Goal: Task Accomplishment & Management: Complete application form

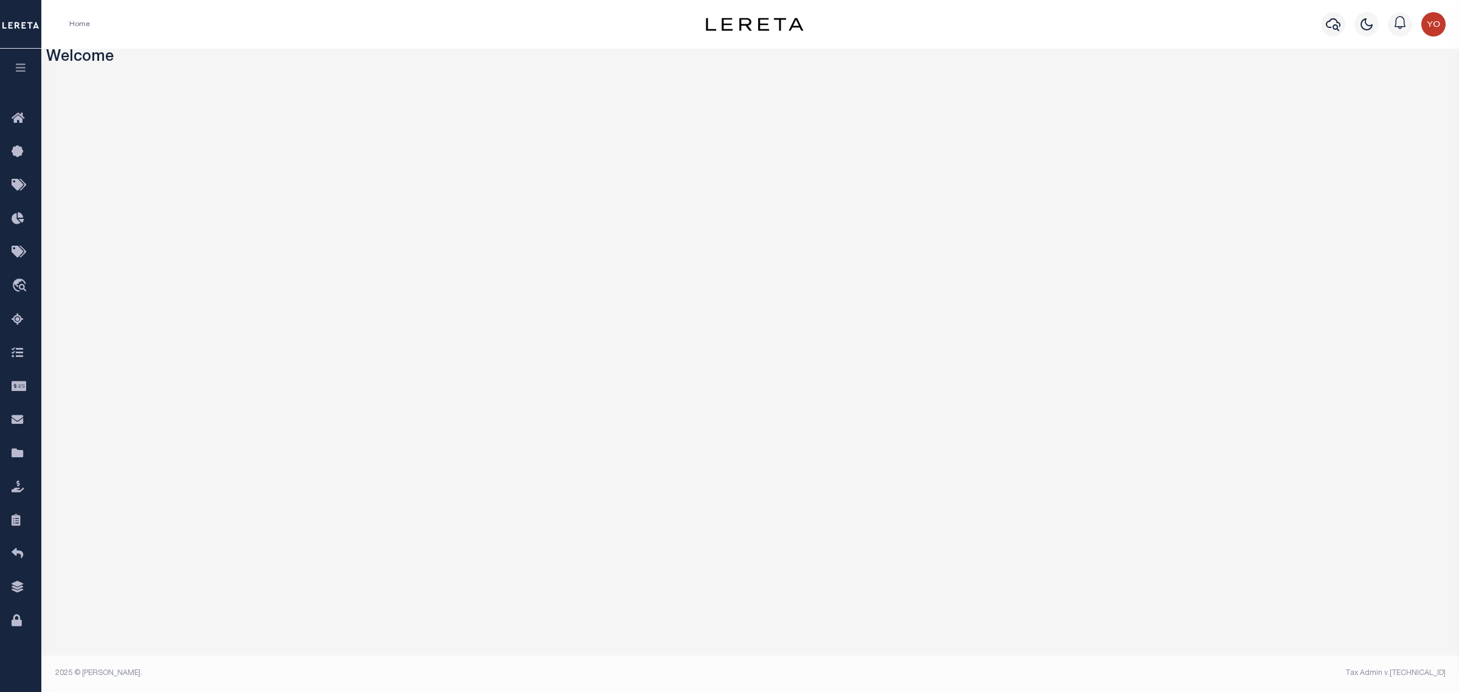
click at [19, 64] on icon "button" at bounding box center [21, 67] width 14 height 11
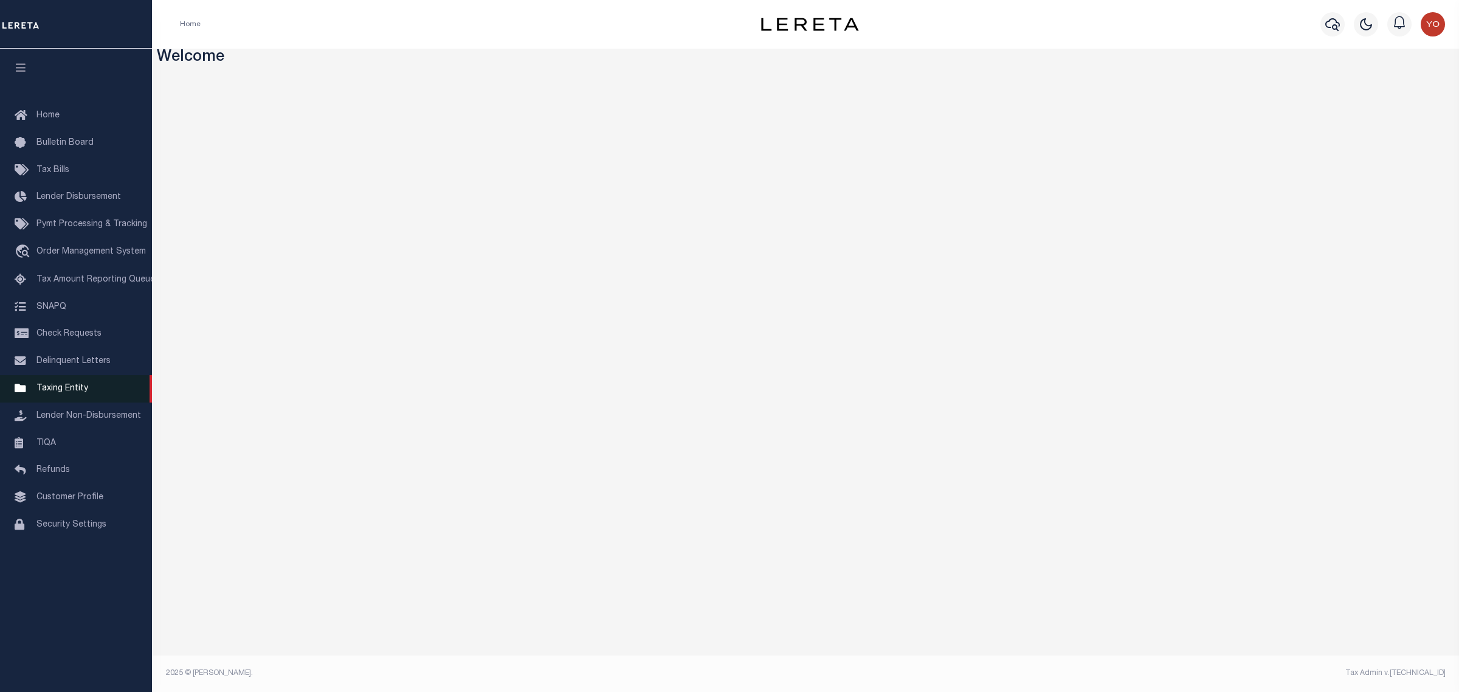
click at [71, 393] on span "Taxing Entity" at bounding box center [62, 388] width 52 height 9
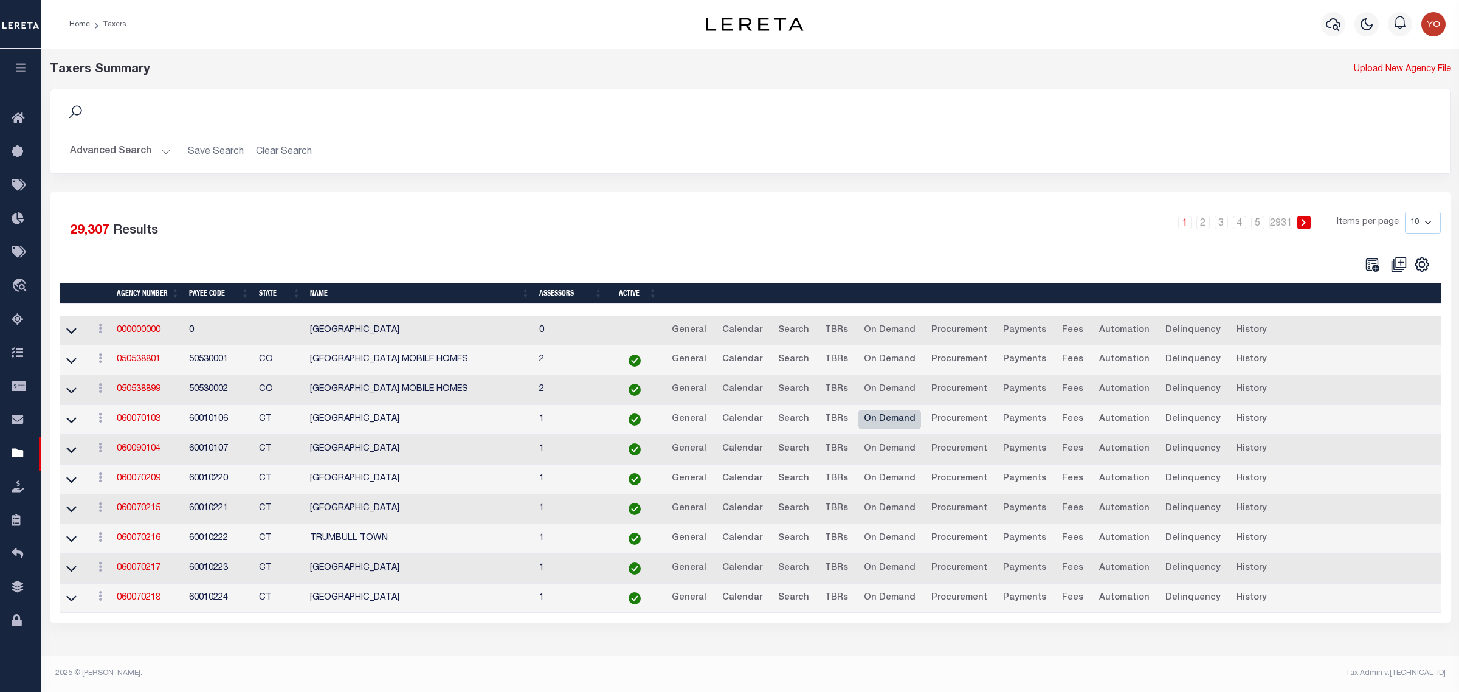
click at [874, 423] on link "On Demand" at bounding box center [890, 419] width 63 height 19
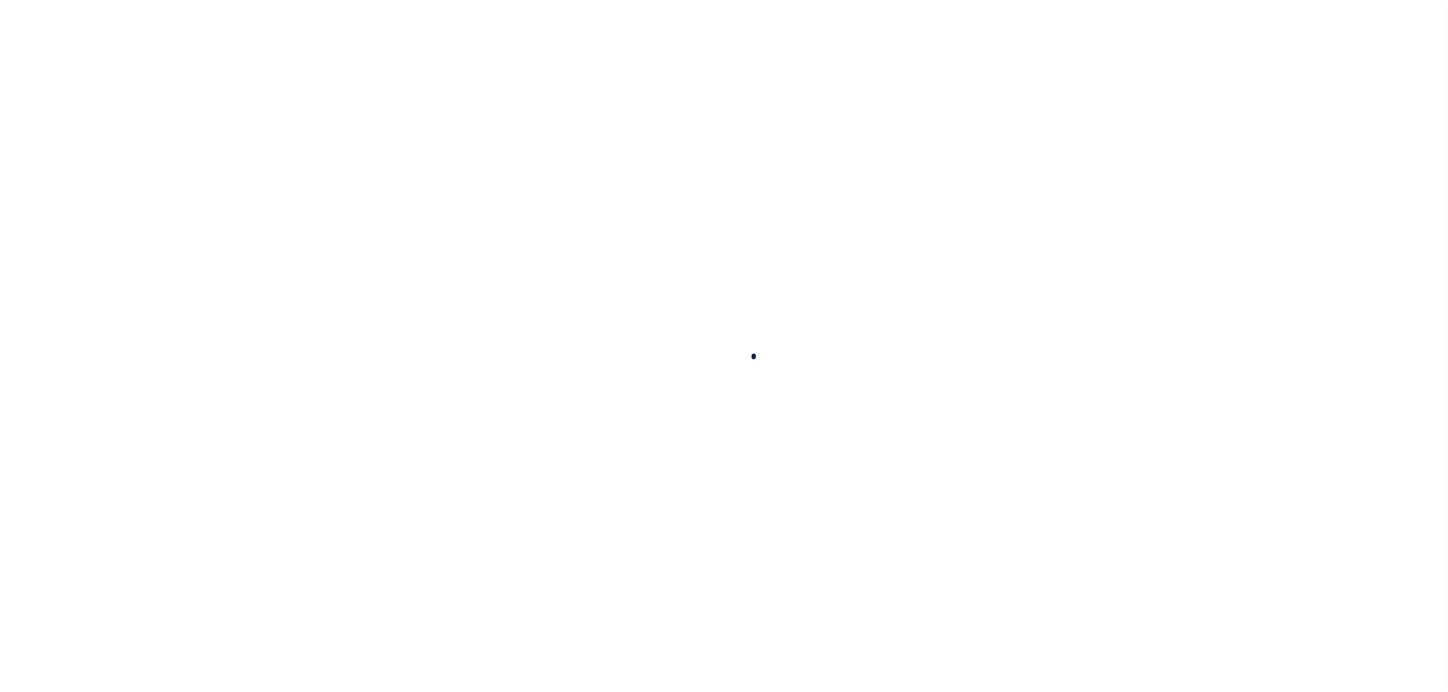
select select
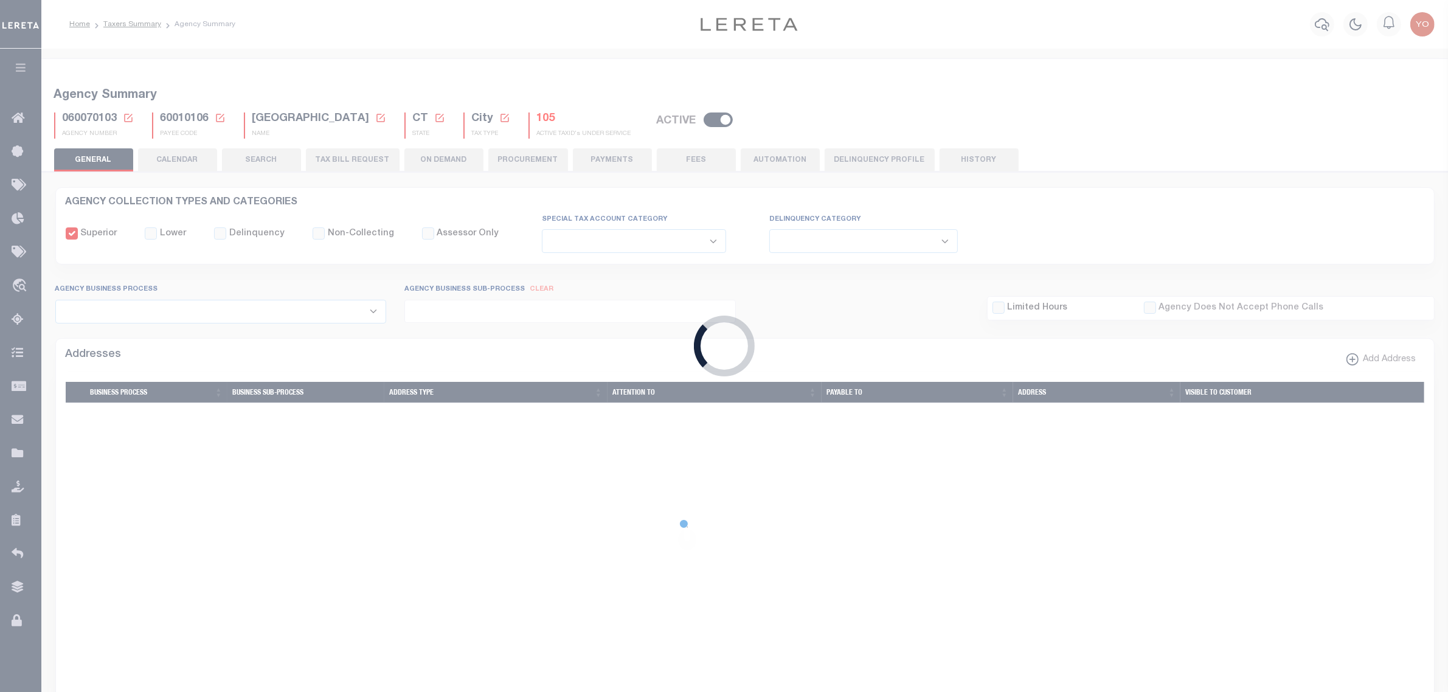
checkbox input "false"
select select "5"
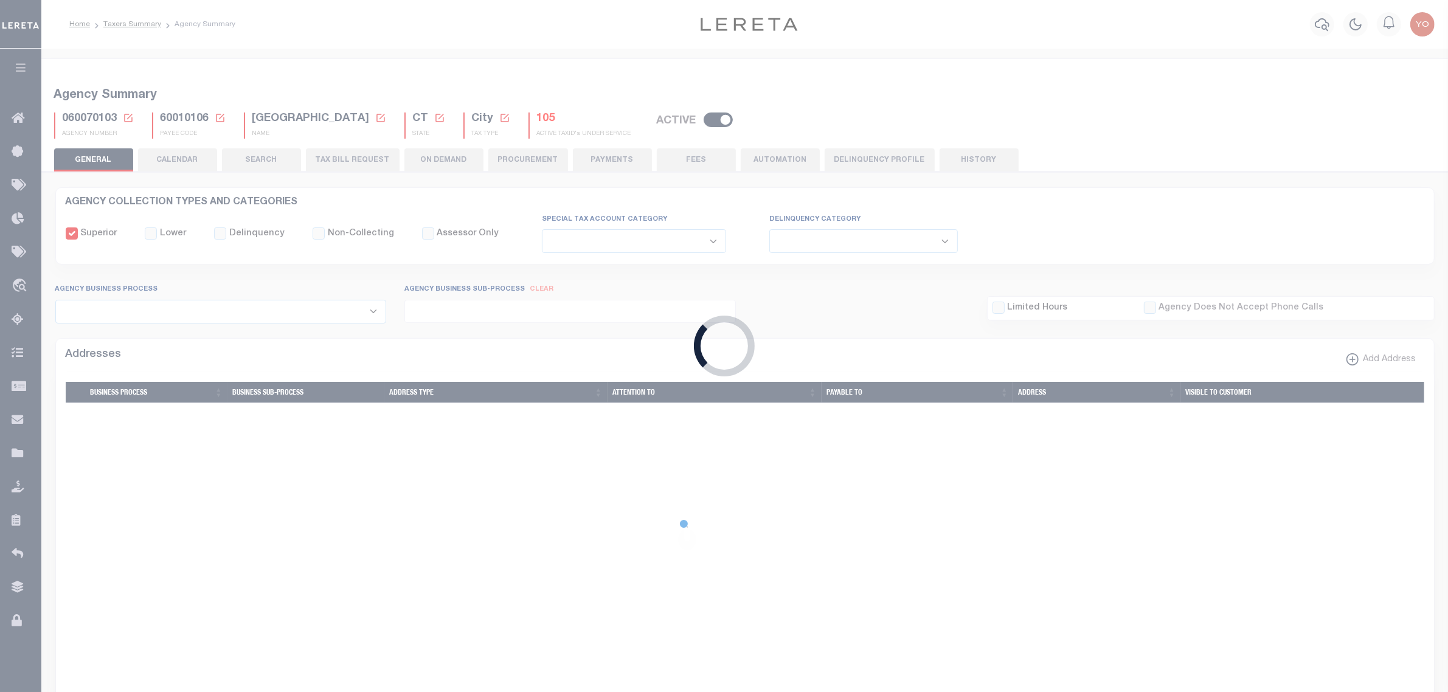
select select "4"
checkbox input "false"
type input "900104002"
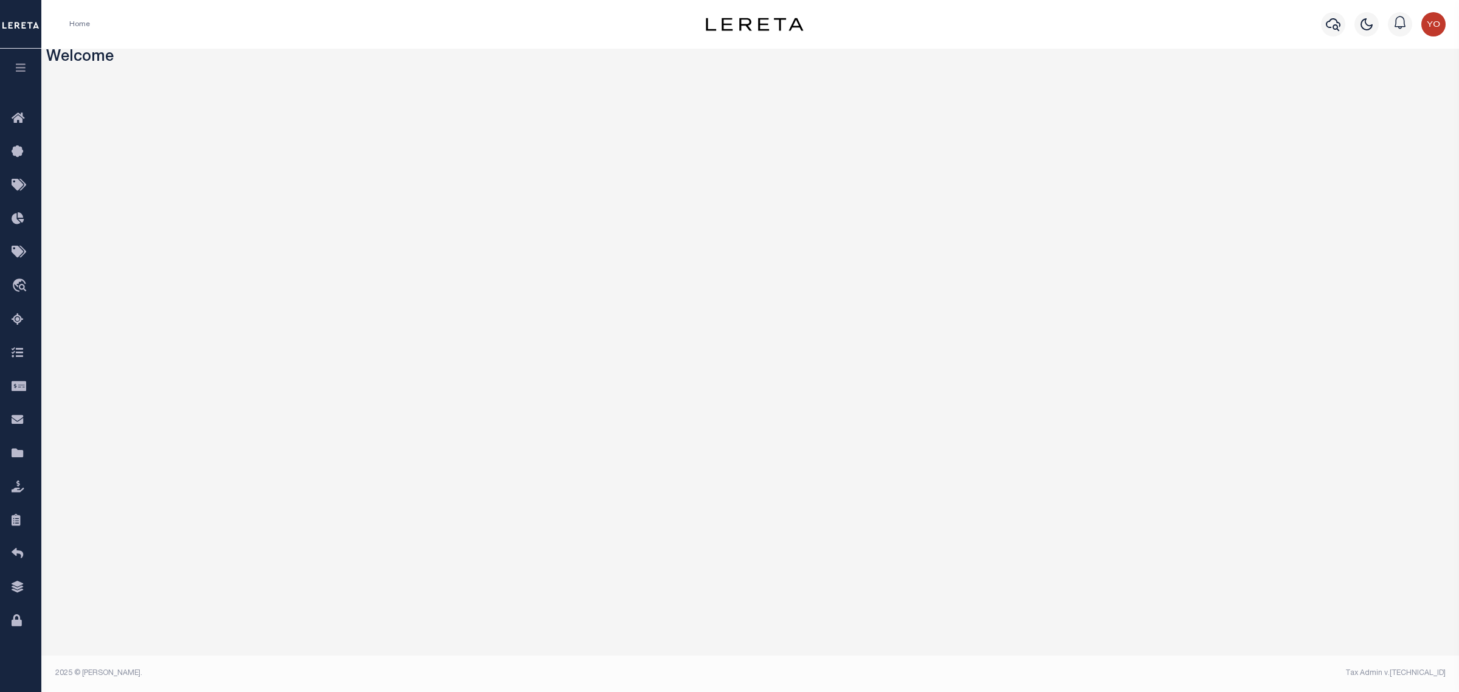
click at [22, 70] on icon "button" at bounding box center [21, 67] width 14 height 11
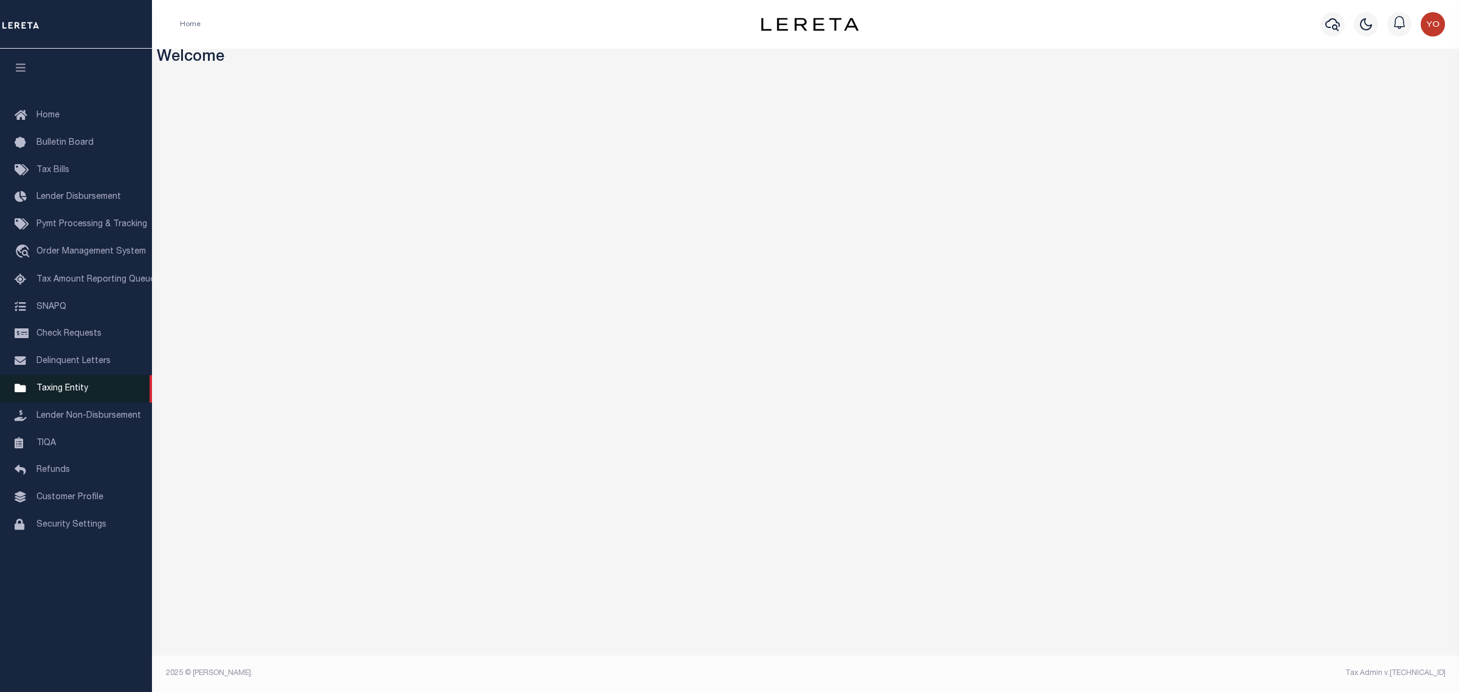
click at [82, 393] on span "Taxing Entity" at bounding box center [62, 388] width 52 height 9
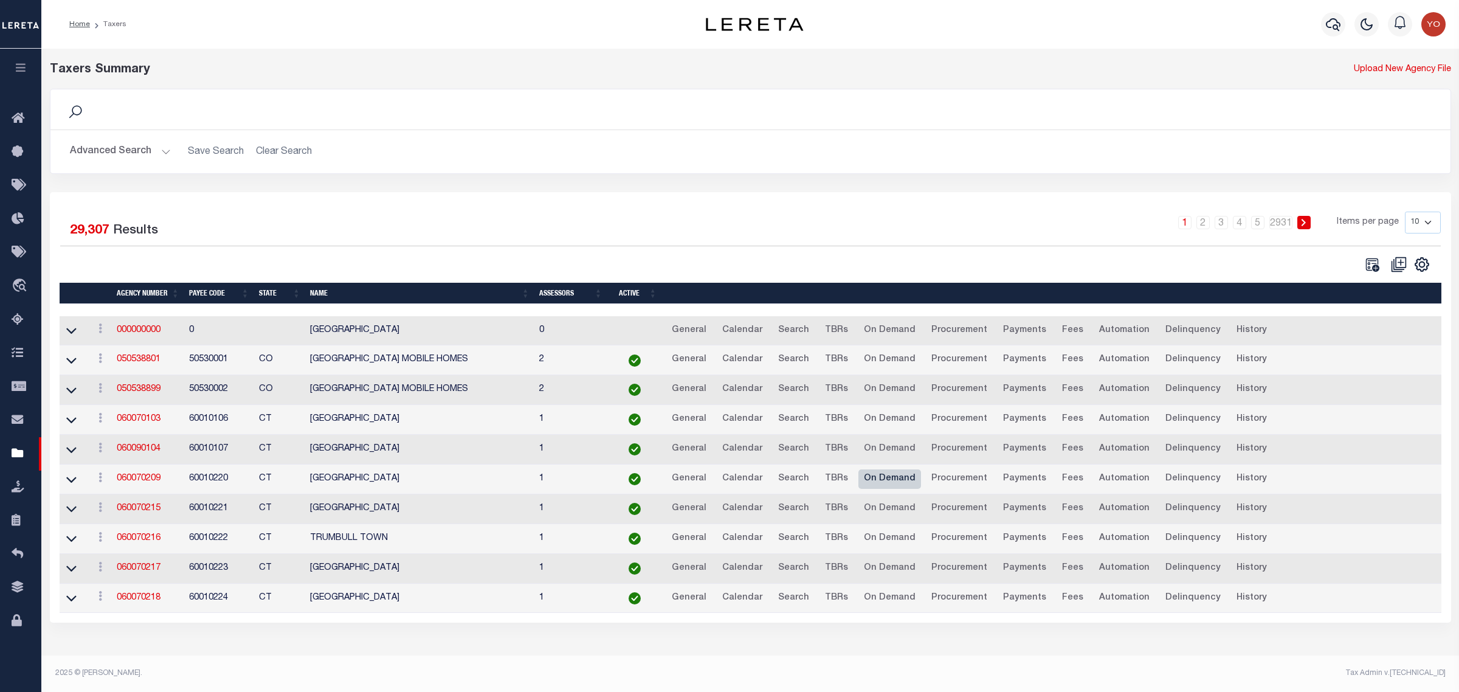
click at [879, 483] on link "On Demand" at bounding box center [890, 478] width 63 height 19
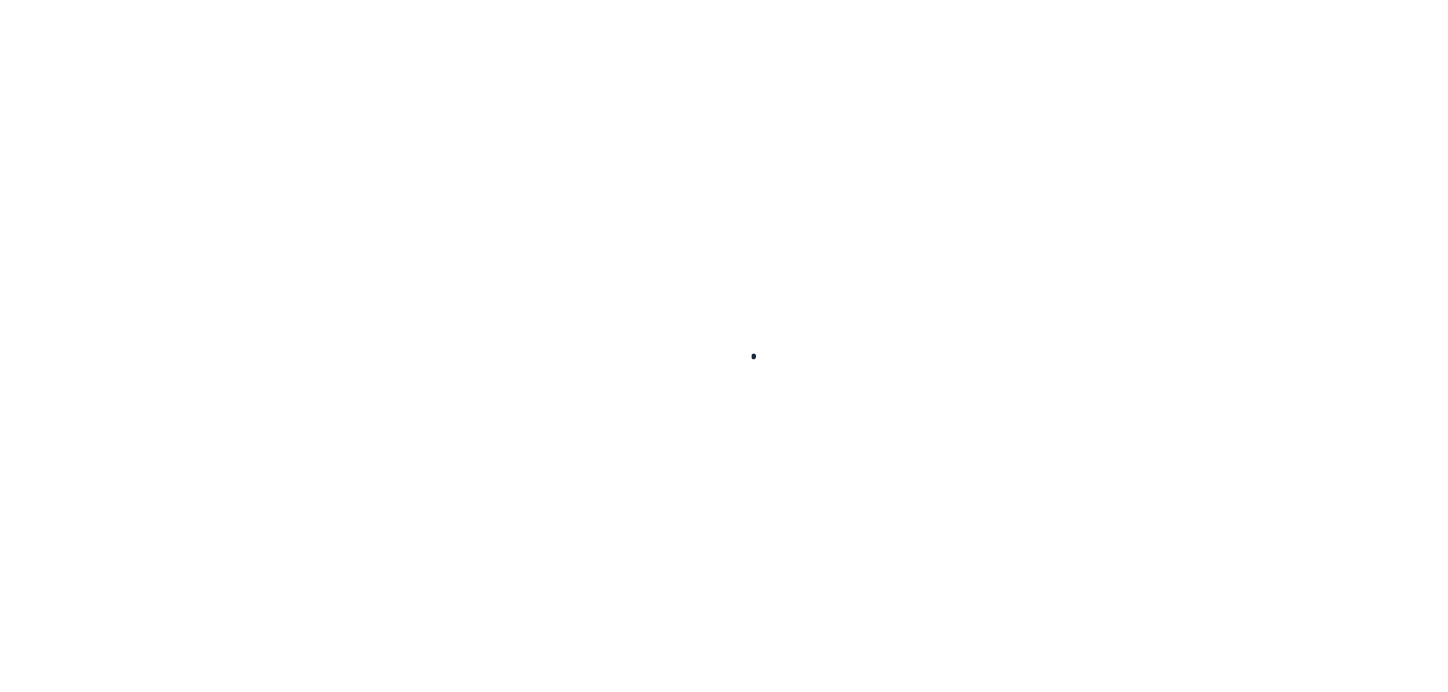
select select
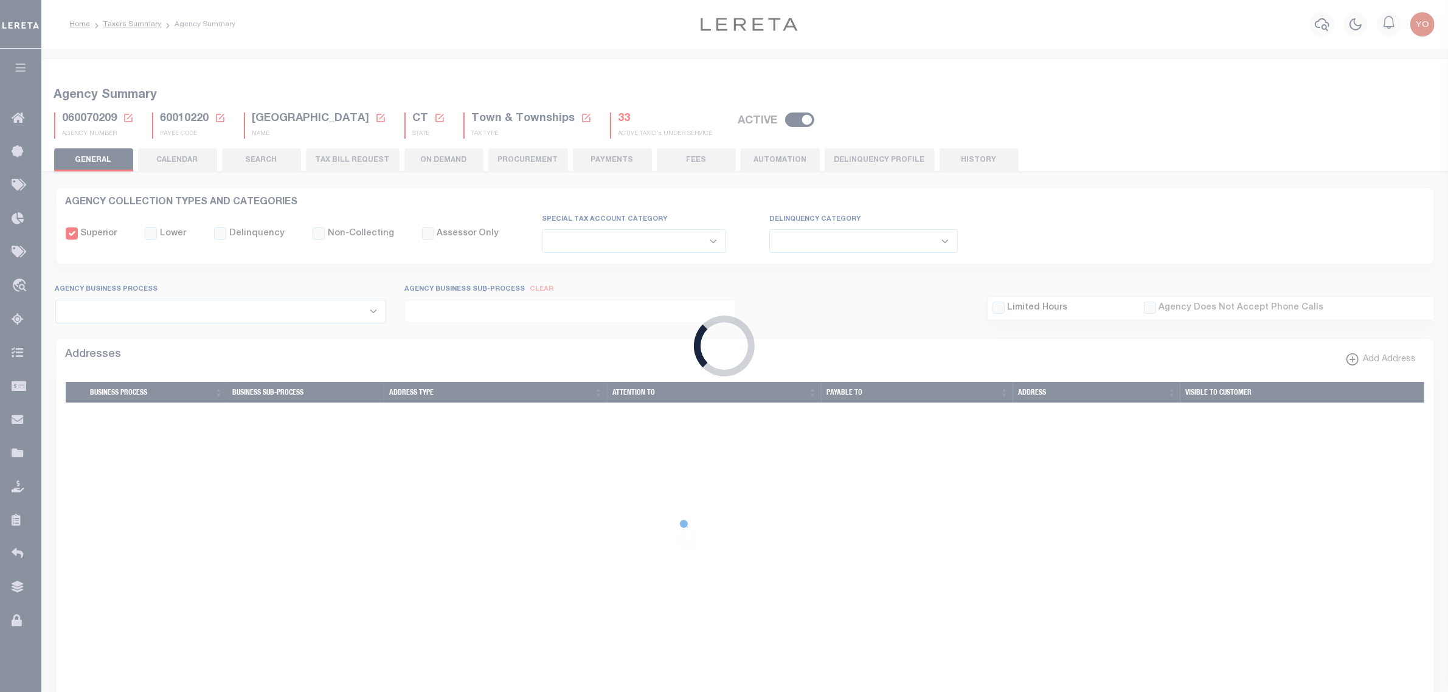
checkbox input "false"
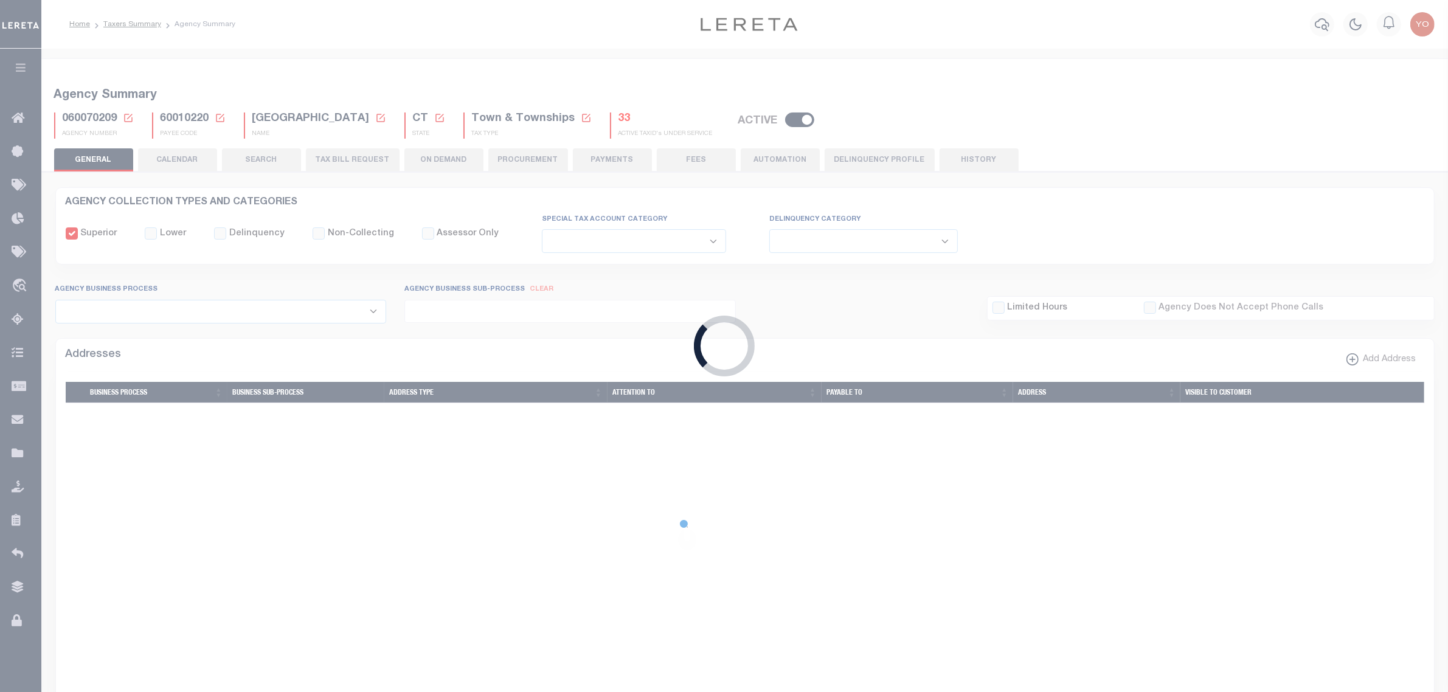
type input "900117019"
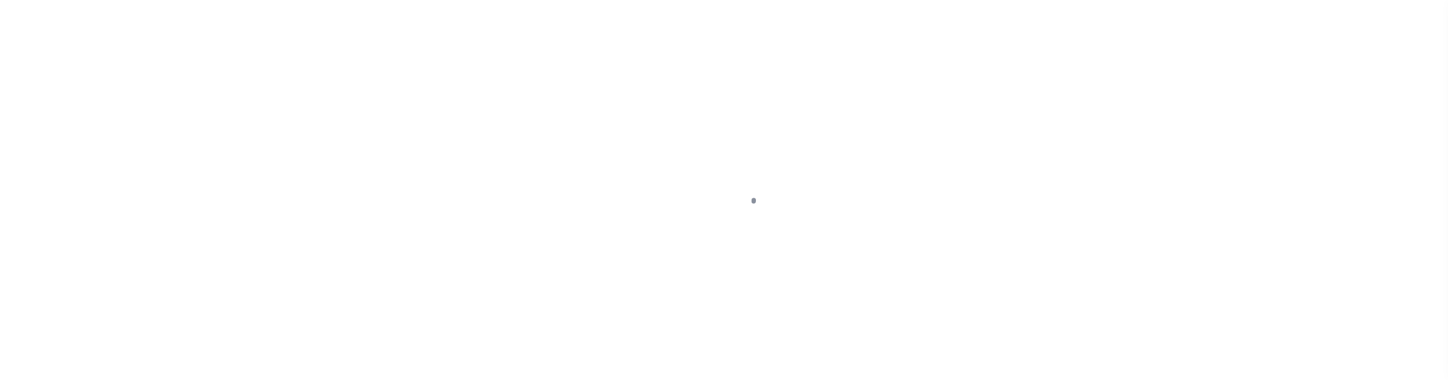
select select
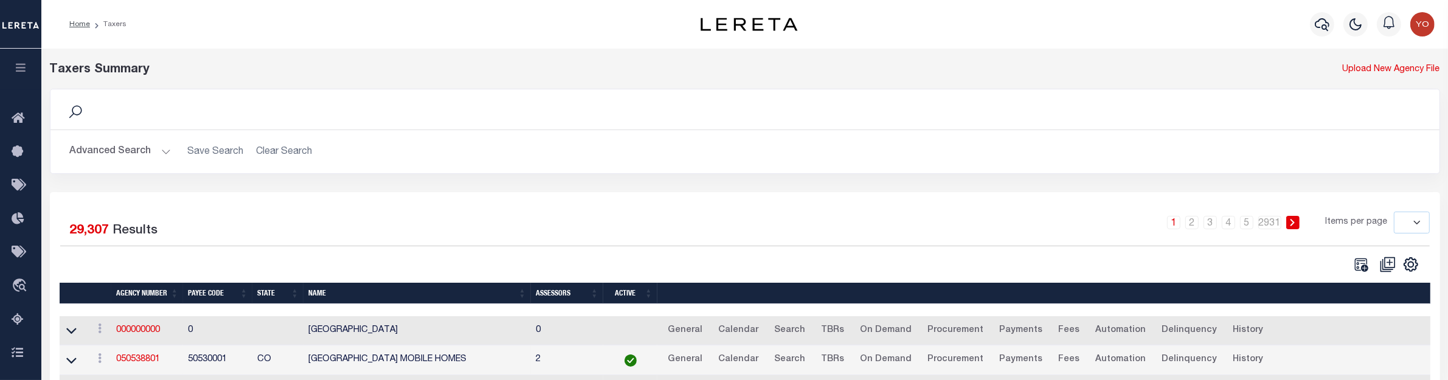
scroll to position [76, 0]
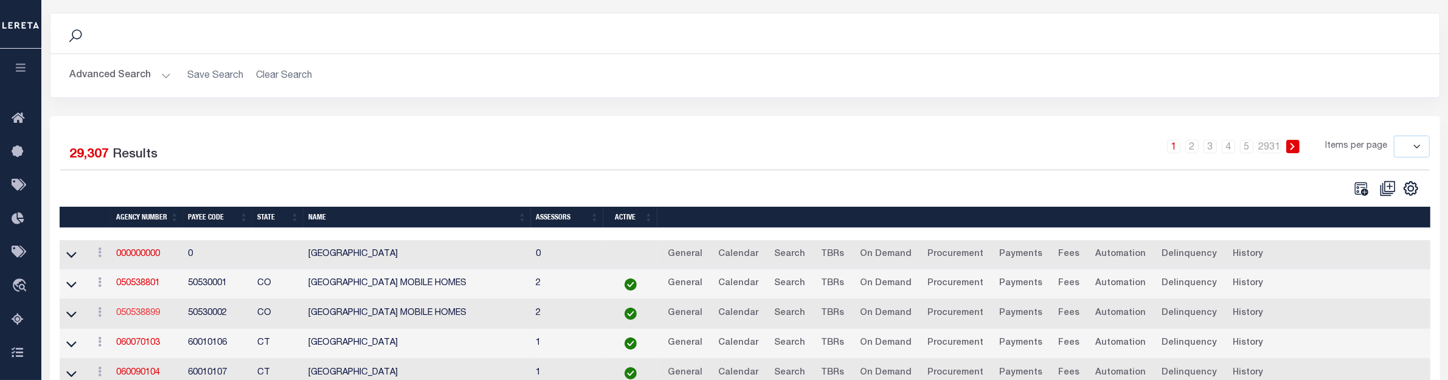
click at [140, 317] on link "050538899" at bounding box center [138, 313] width 44 height 9
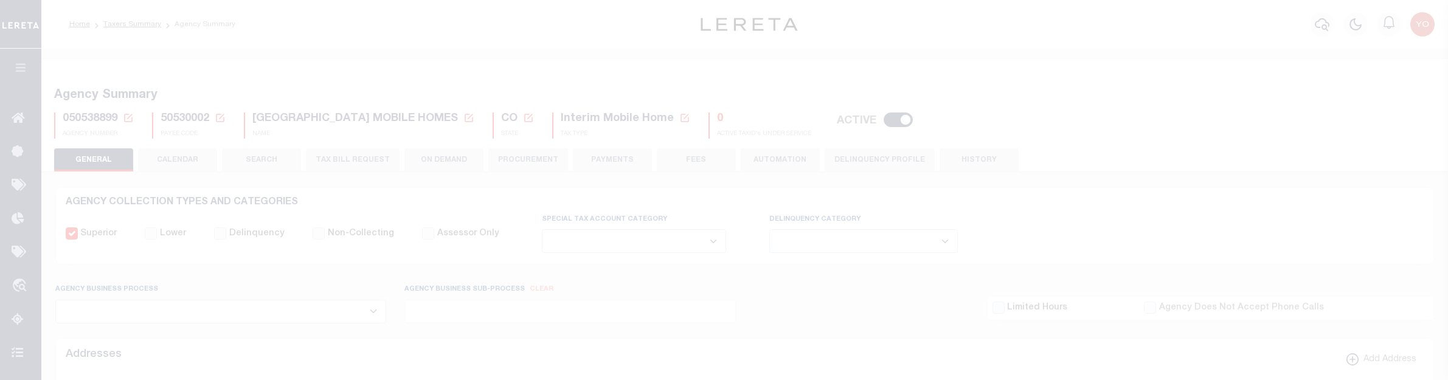
select select
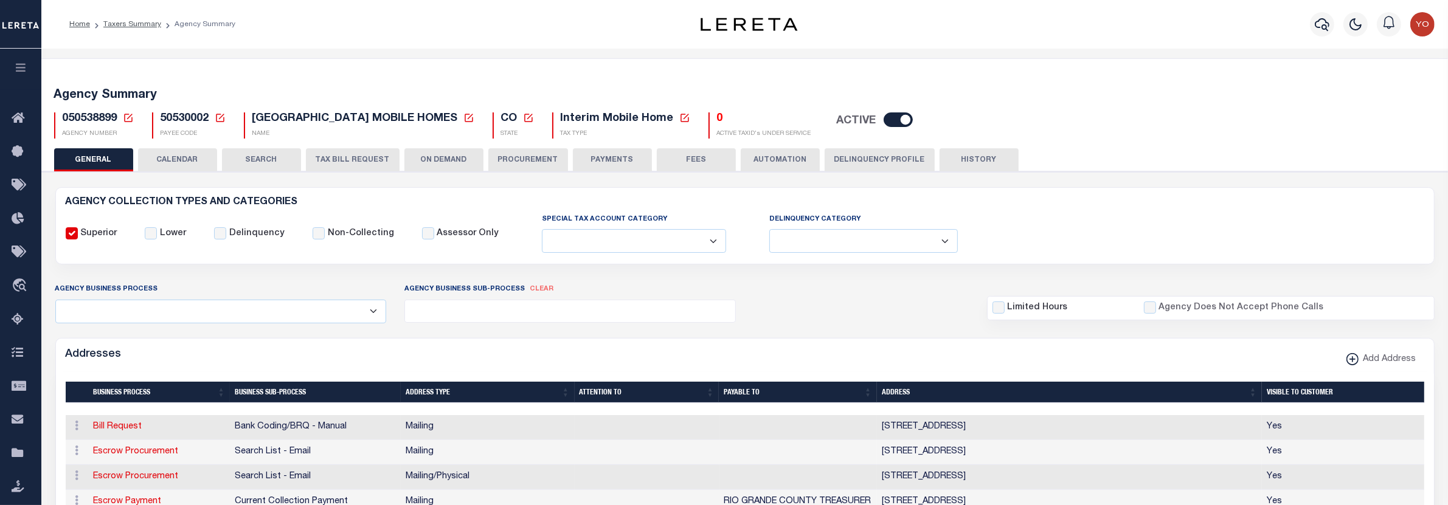
click at [442, 160] on button "ON DEMAND" at bounding box center [443, 159] width 79 height 23
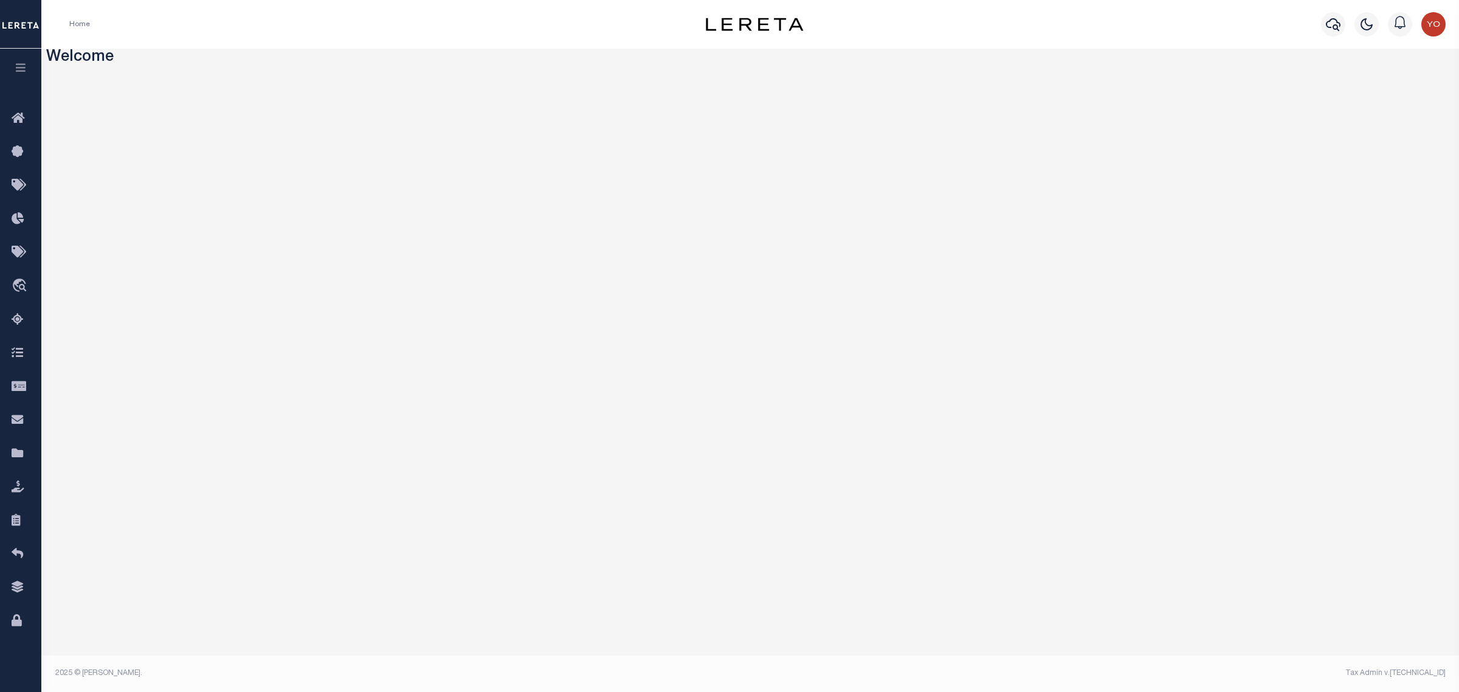
click at [20, 65] on icon "button" at bounding box center [21, 67] width 14 height 11
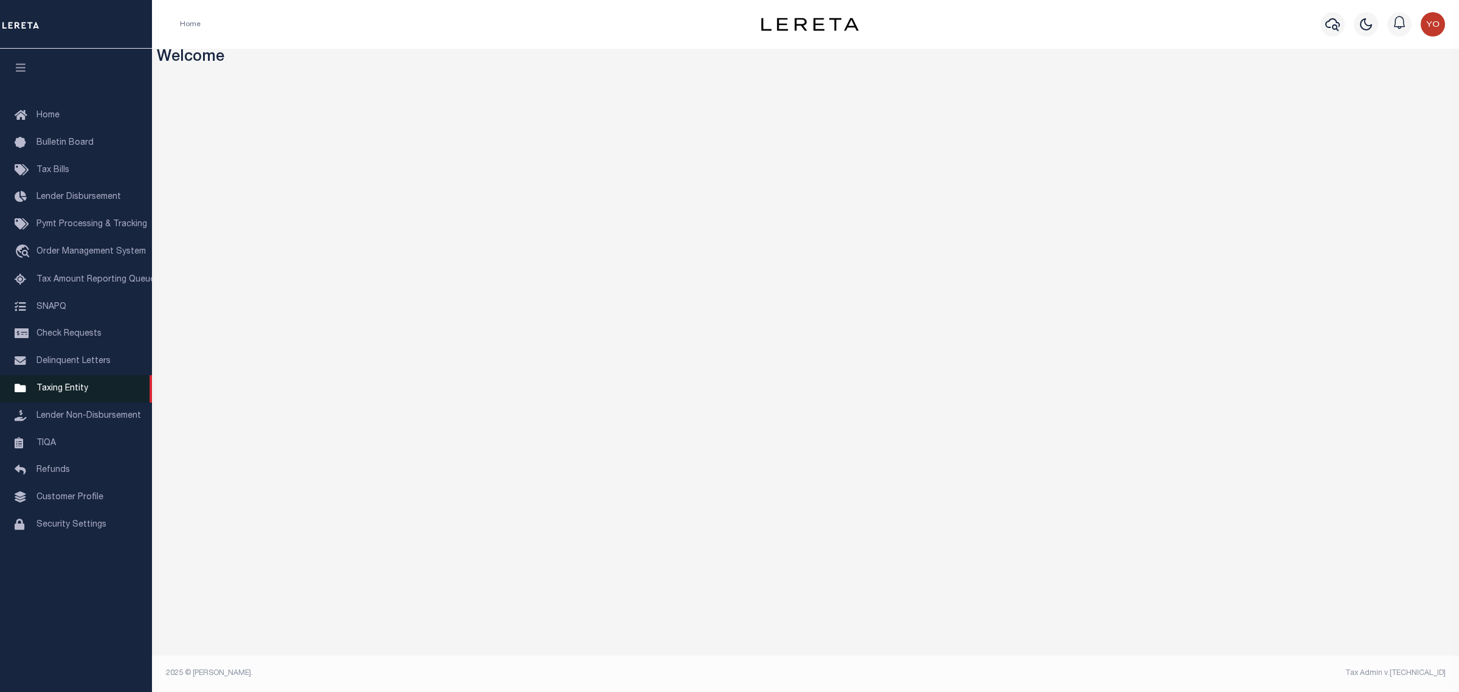
click at [69, 393] on span "Taxing Entity" at bounding box center [62, 388] width 52 height 9
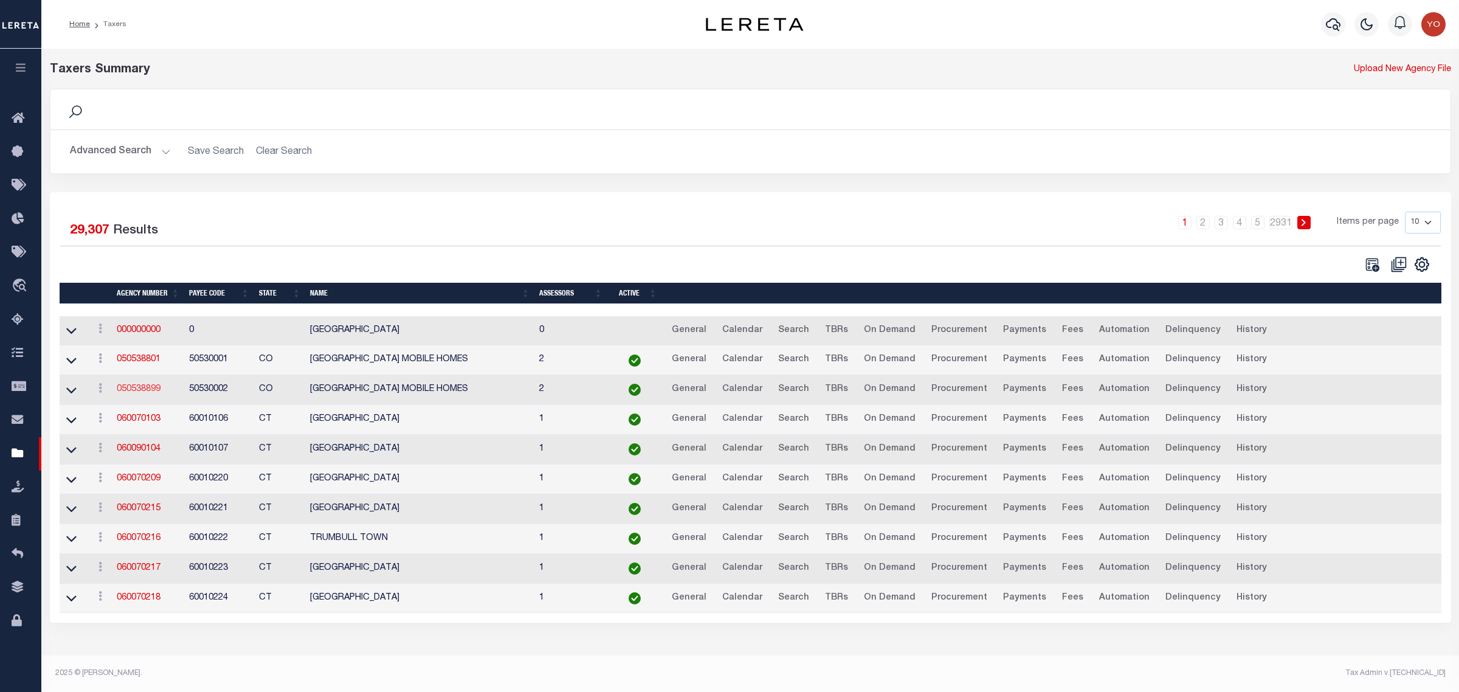
click at [140, 393] on link "050538899" at bounding box center [139, 389] width 44 height 9
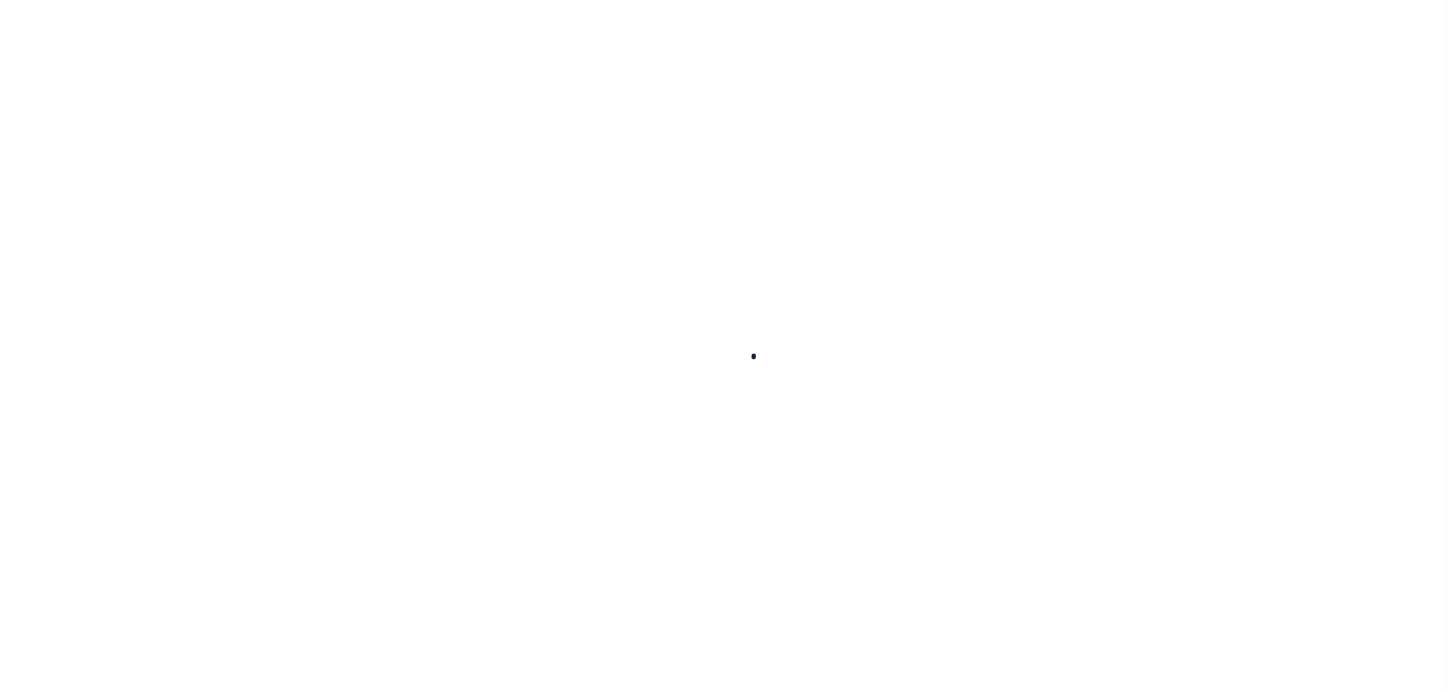
select select
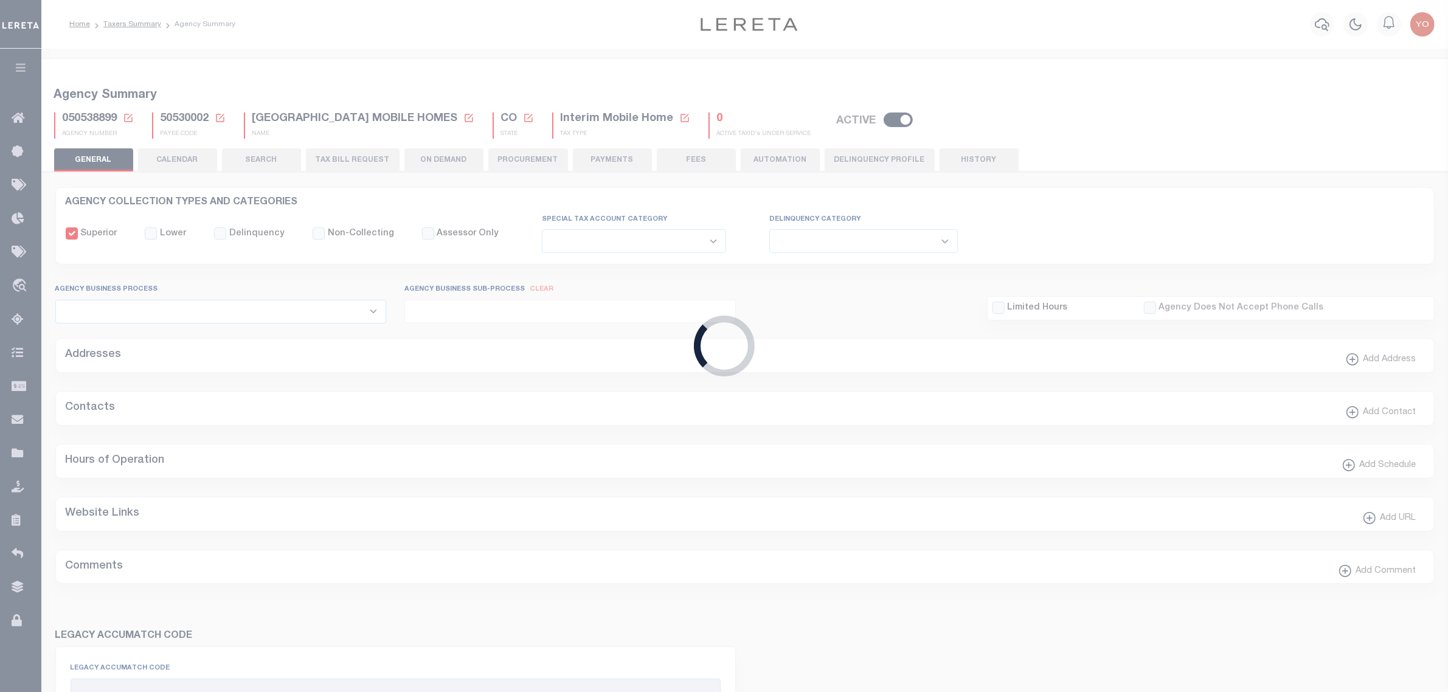
checkbox input "false"
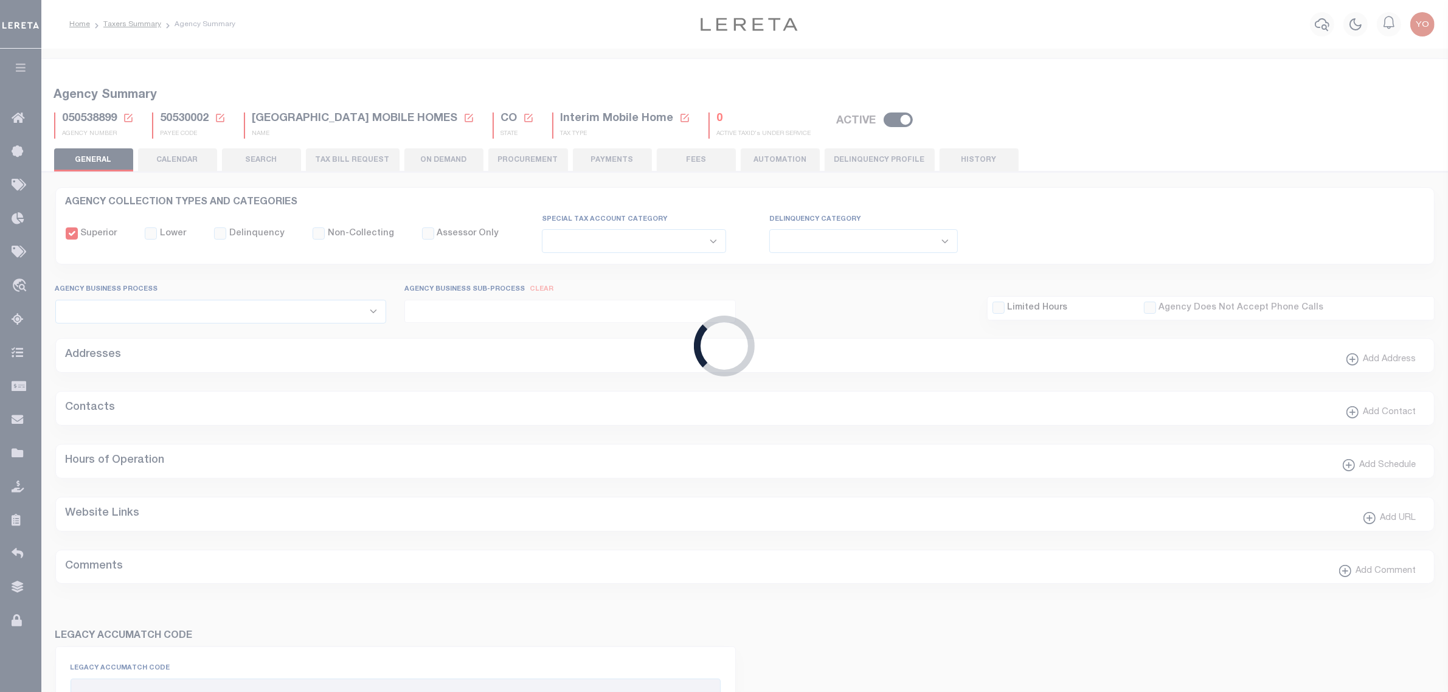
type input "810500000"
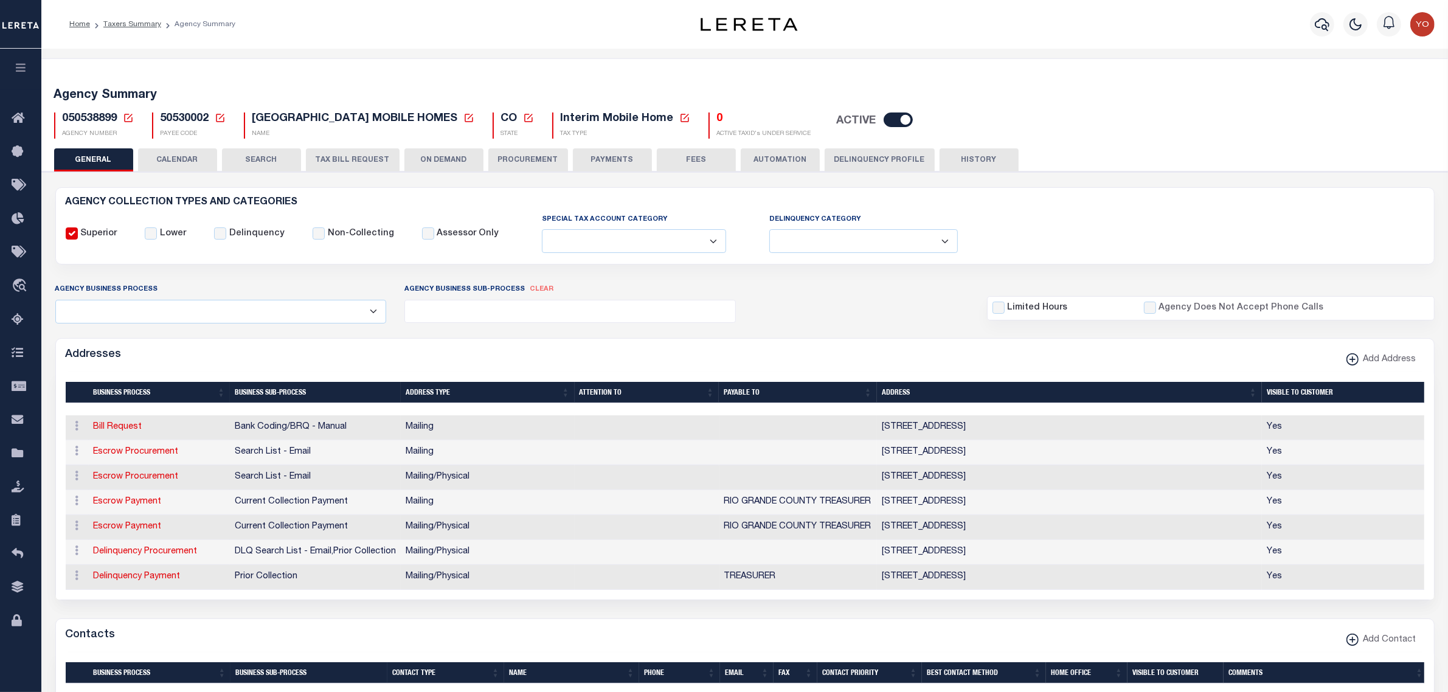
click at [438, 154] on button "ON DEMAND" at bounding box center [443, 159] width 79 height 23
select select "0"
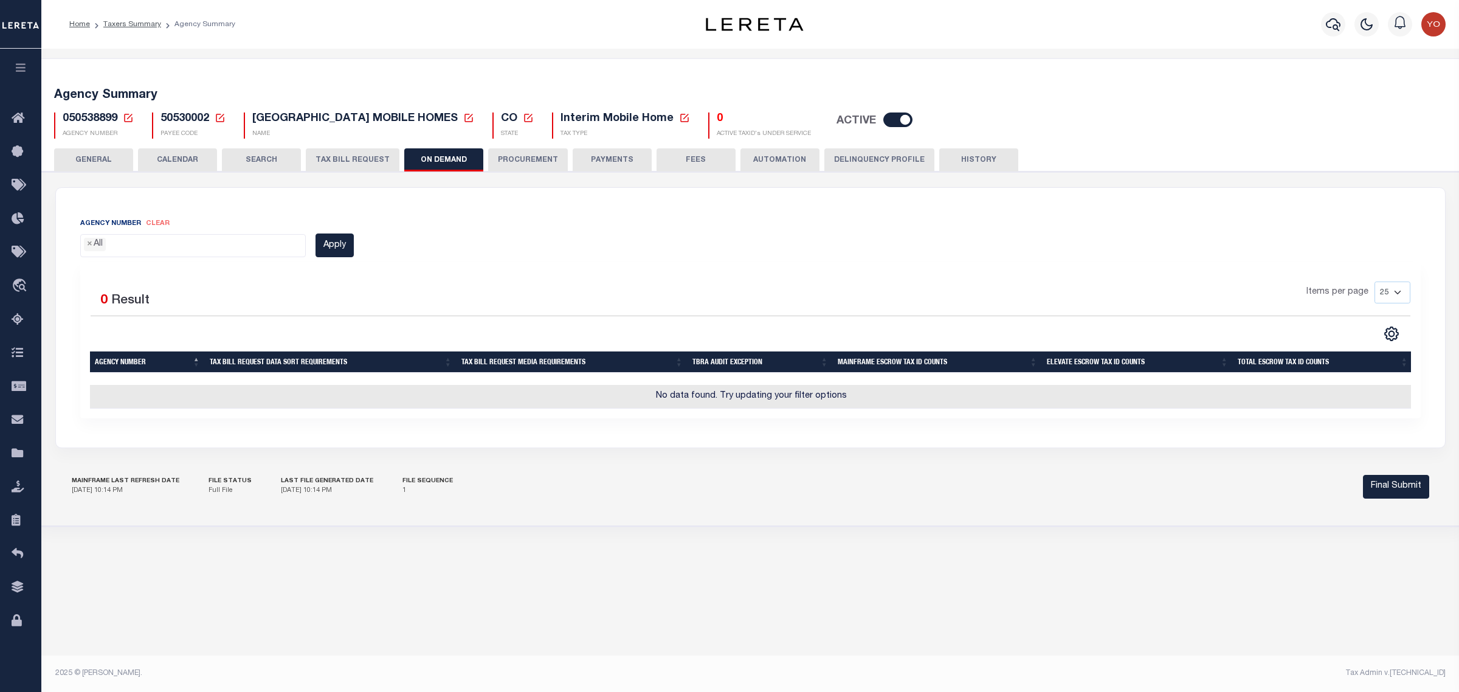
click at [158, 246] on ul "× All" at bounding box center [193, 243] width 225 height 16
click at [20, 70] on icon "button" at bounding box center [21, 67] width 14 height 11
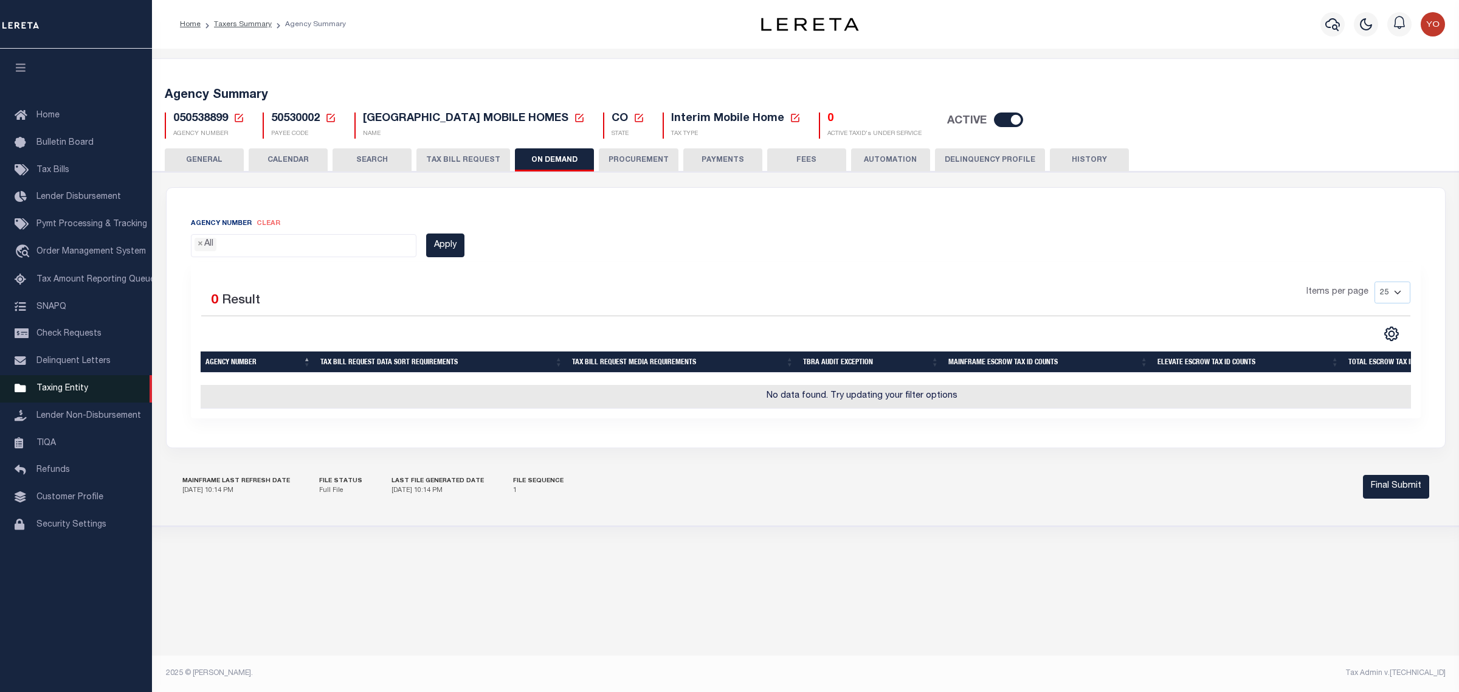
click at [68, 390] on span "Taxing Entity" at bounding box center [62, 388] width 52 height 9
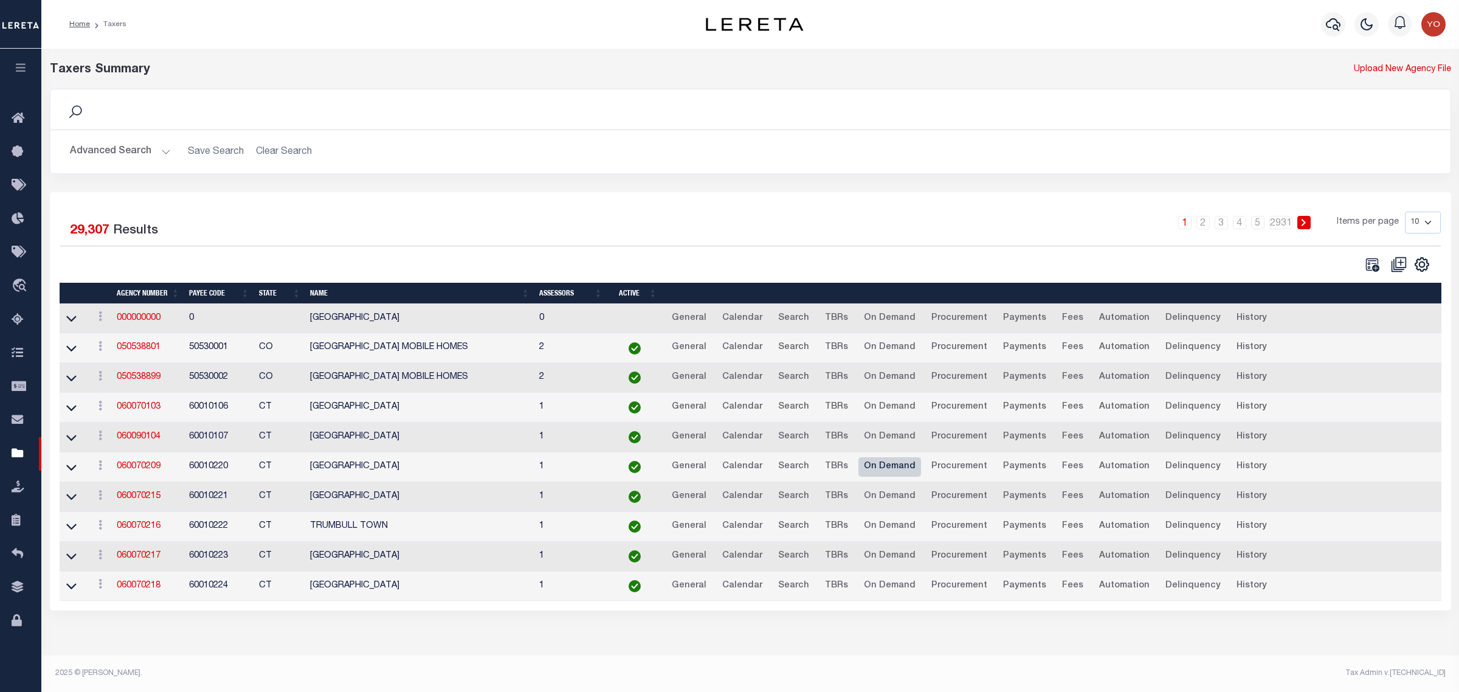
click at [887, 475] on link "On Demand" at bounding box center [890, 466] width 63 height 19
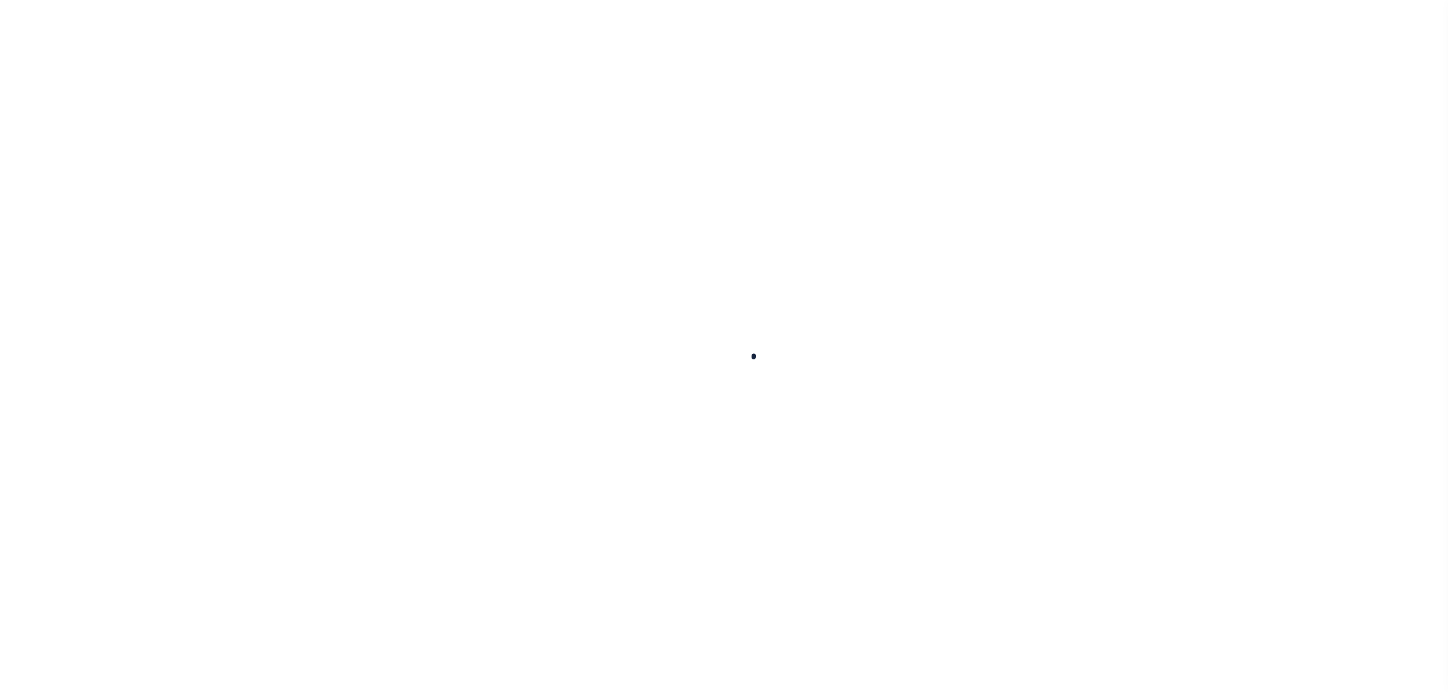
select select
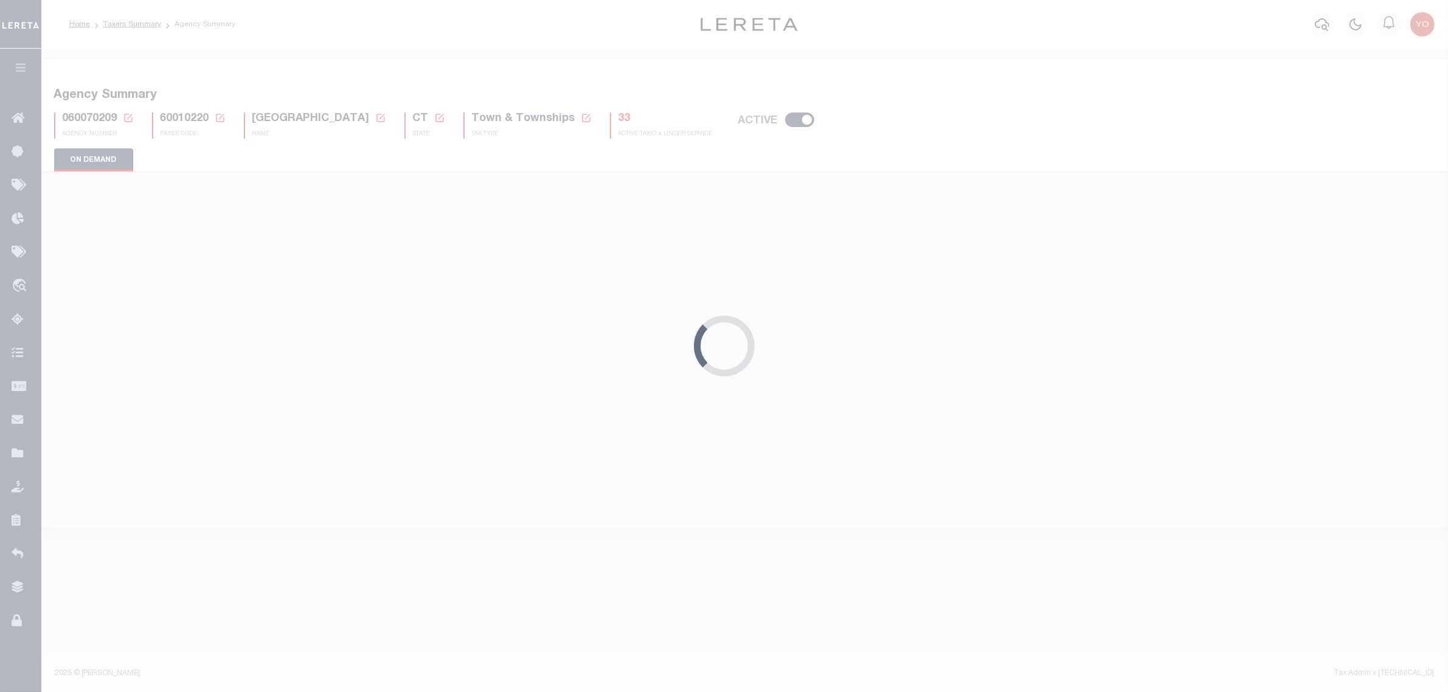
select select "0"
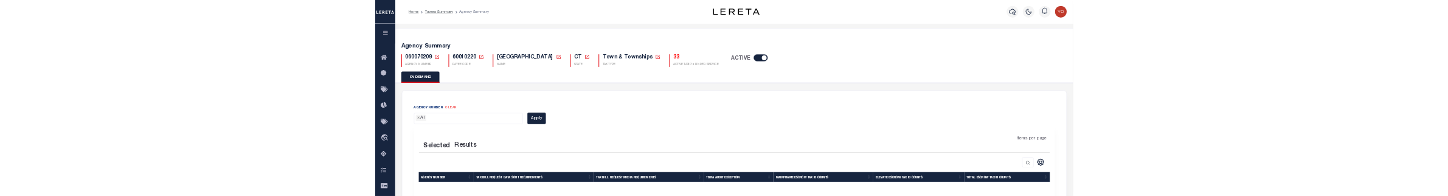
scroll to position [238, 0]
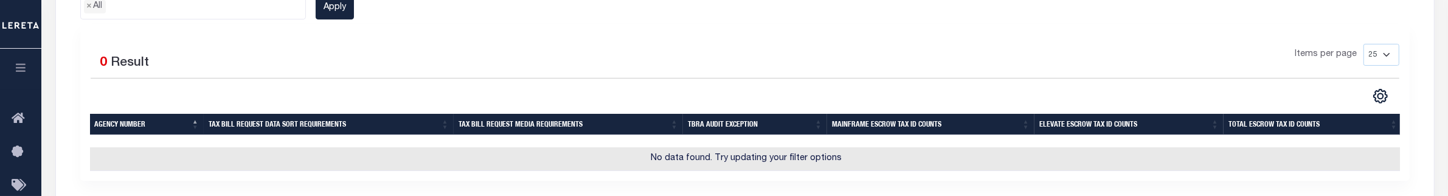
click at [1053, 35] on div "Selected 0 Result Items per page 25 50 125 150 175 200" at bounding box center [744, 102] width 1329 height 156
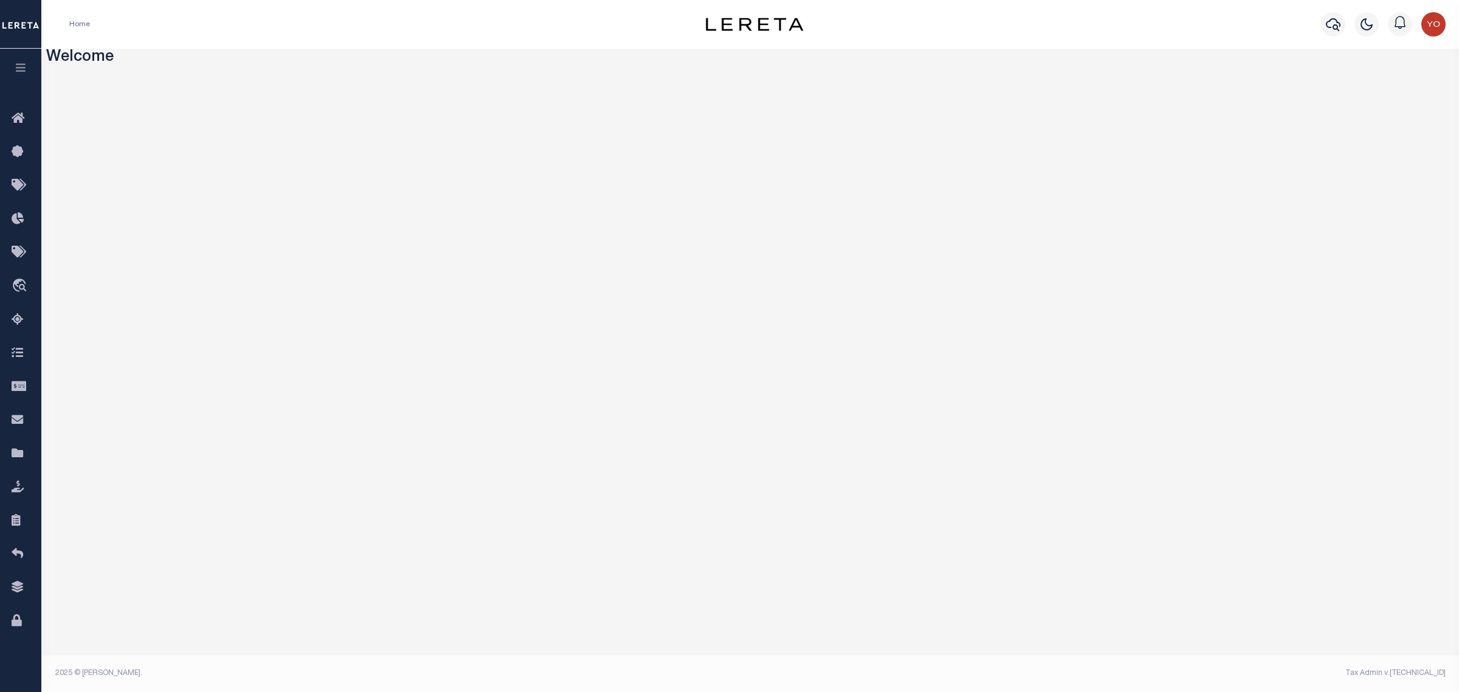
click at [19, 73] on icon "button" at bounding box center [21, 67] width 14 height 11
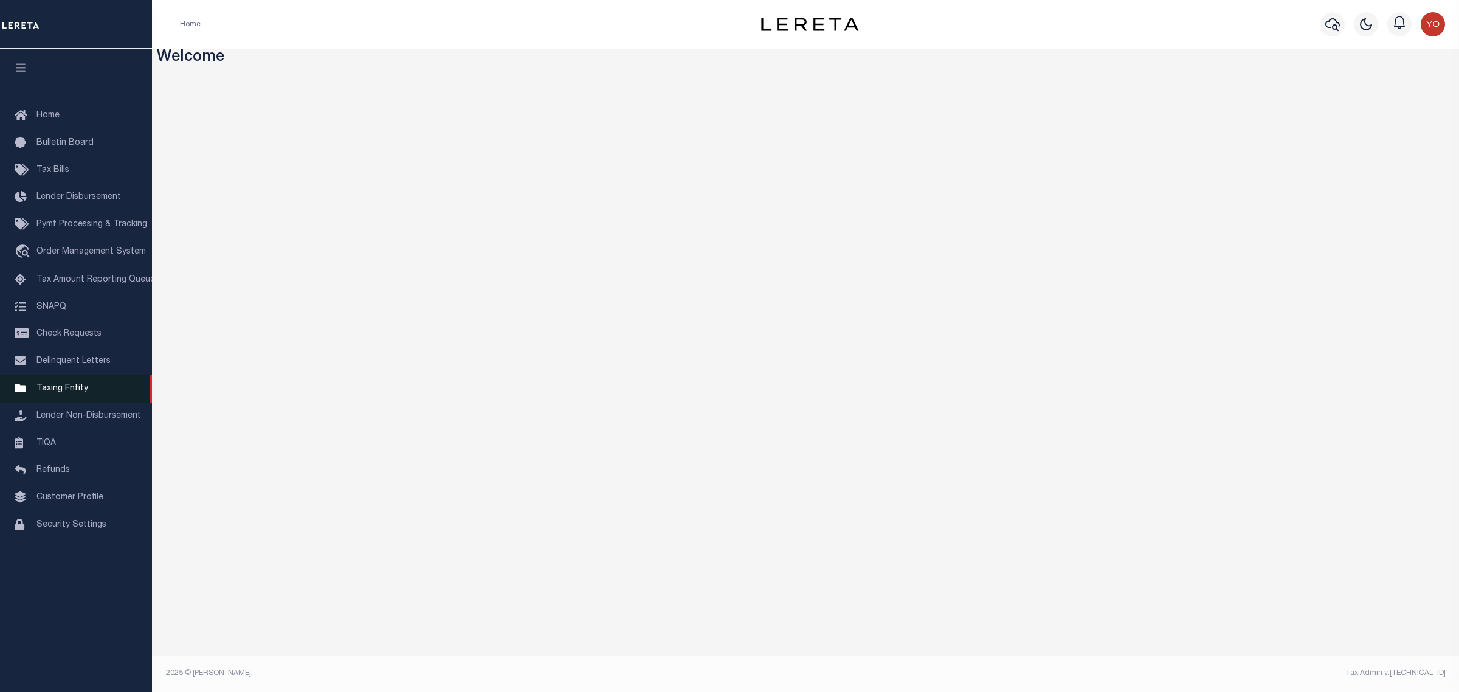
click at [69, 393] on span "Taxing Entity" at bounding box center [62, 388] width 52 height 9
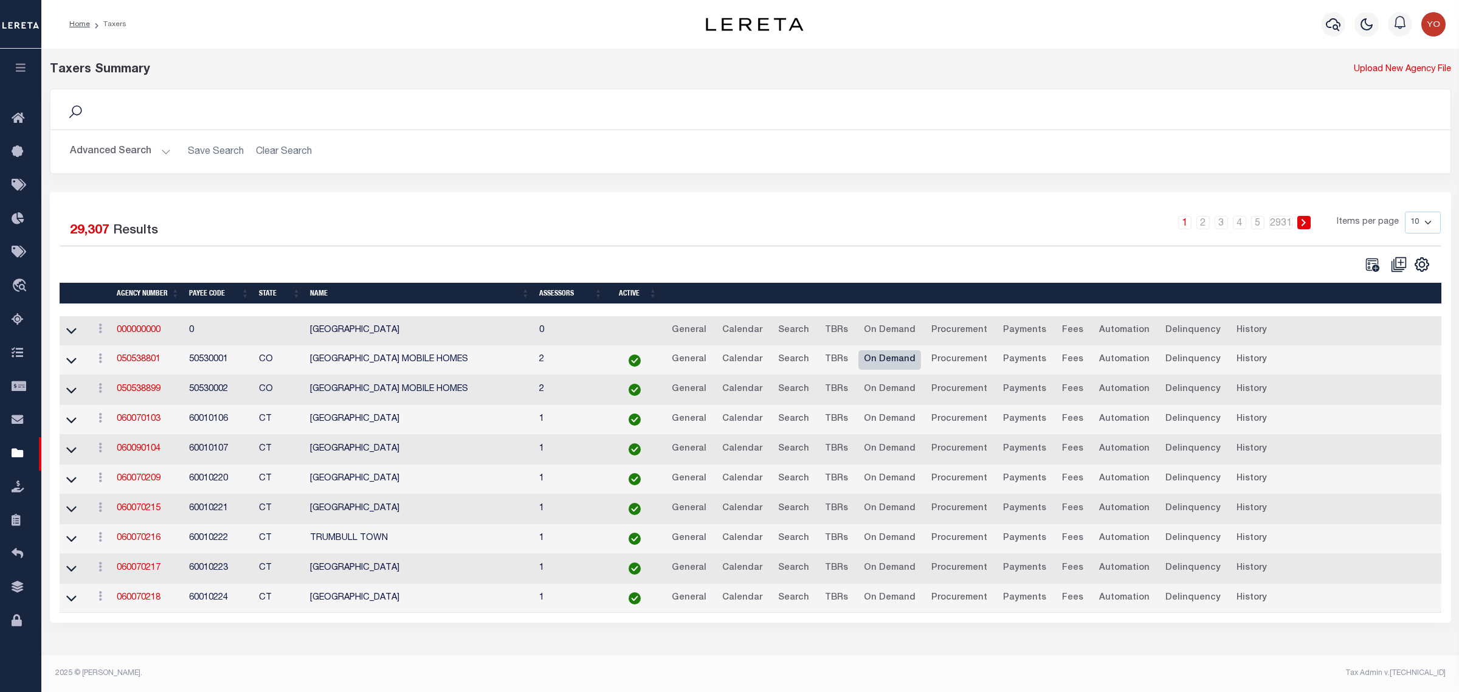
click at [874, 362] on link "On Demand" at bounding box center [890, 359] width 63 height 19
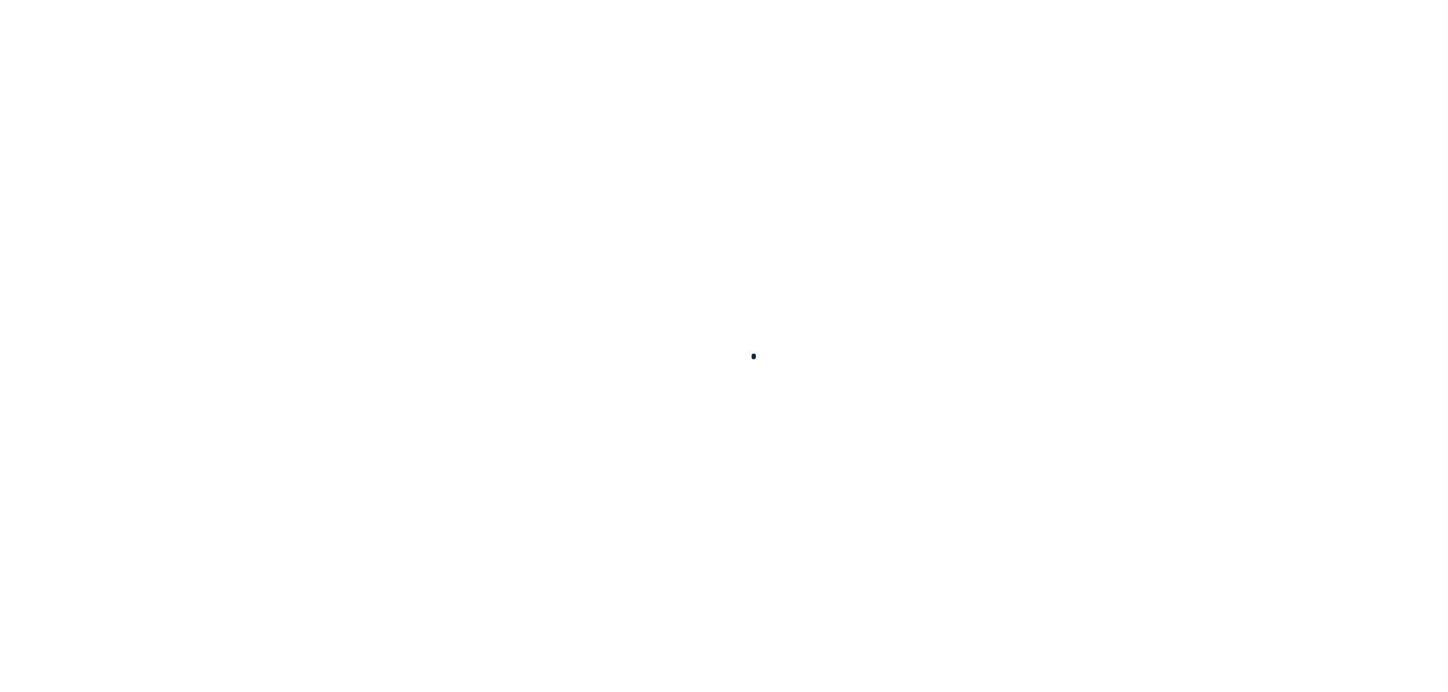
select select
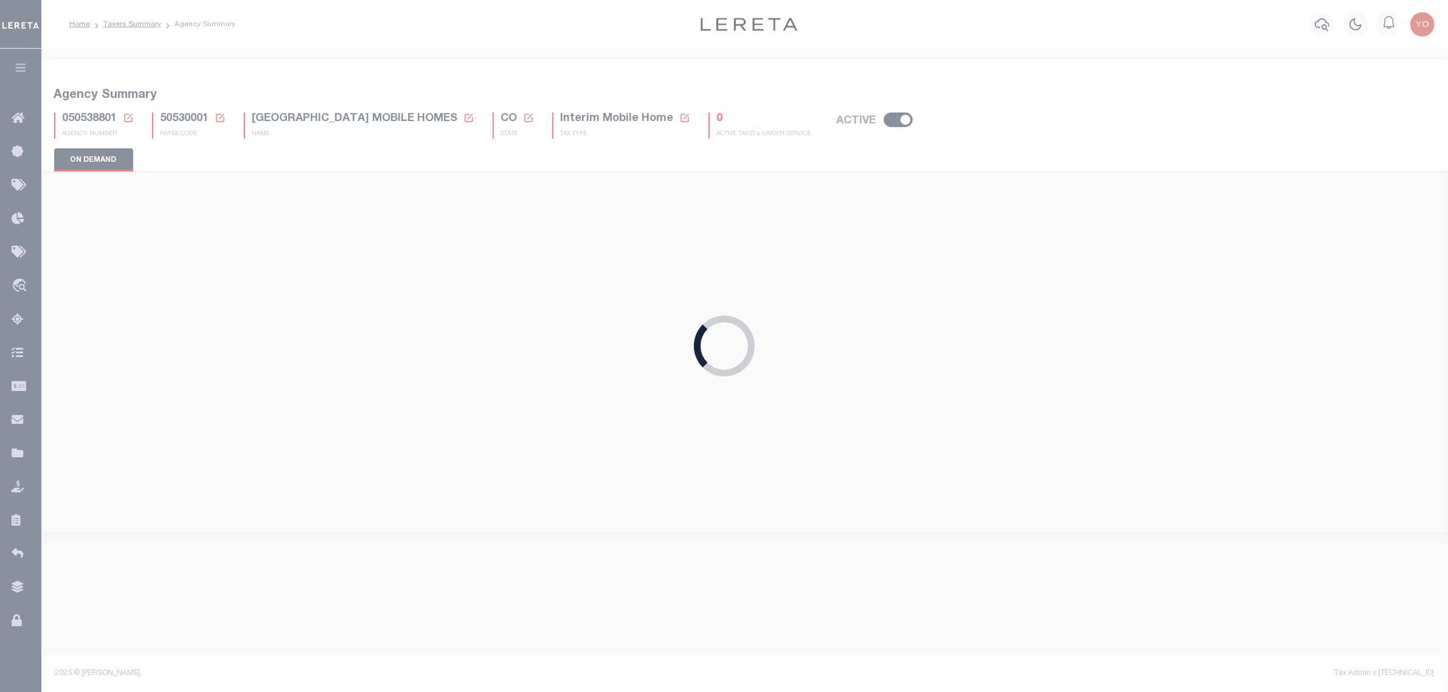
select select "0"
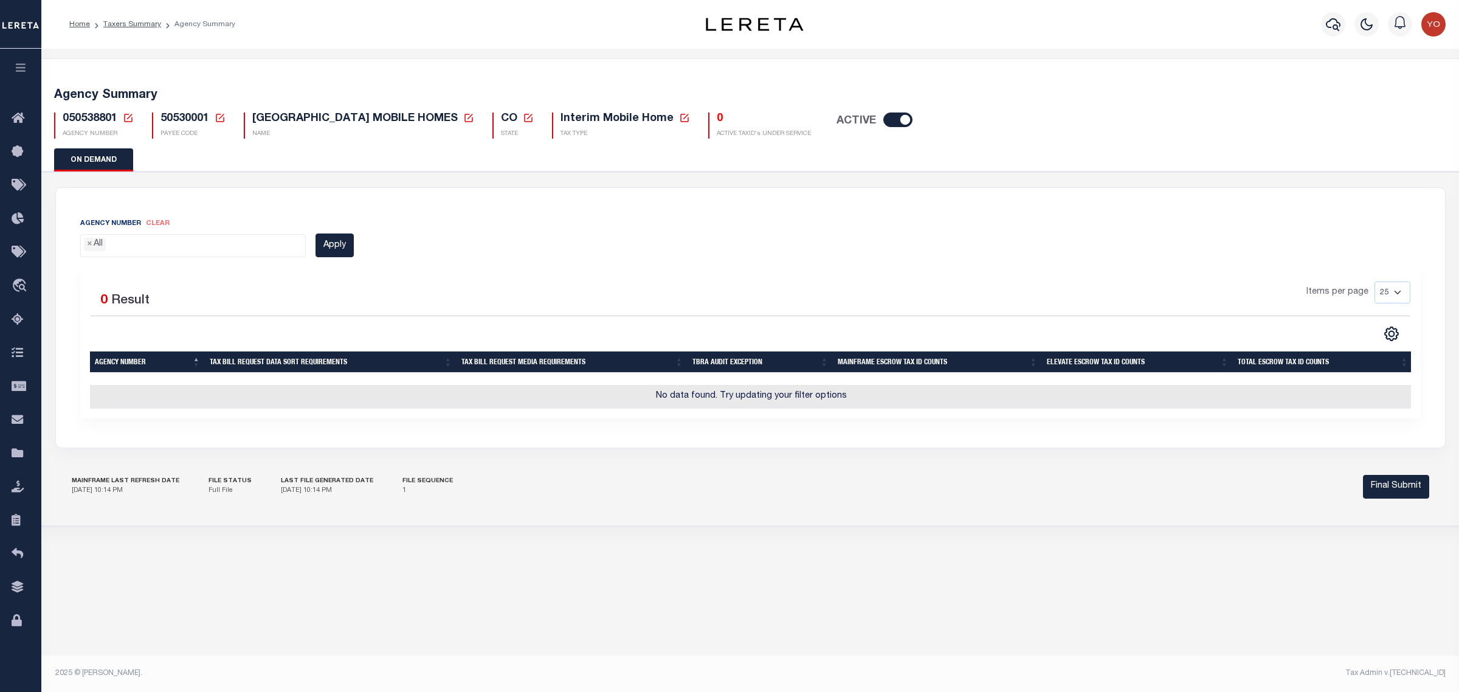
click at [154, 253] on span "× All" at bounding box center [193, 245] width 226 height 23
click at [152, 249] on ul "× All" at bounding box center [193, 243] width 225 height 16
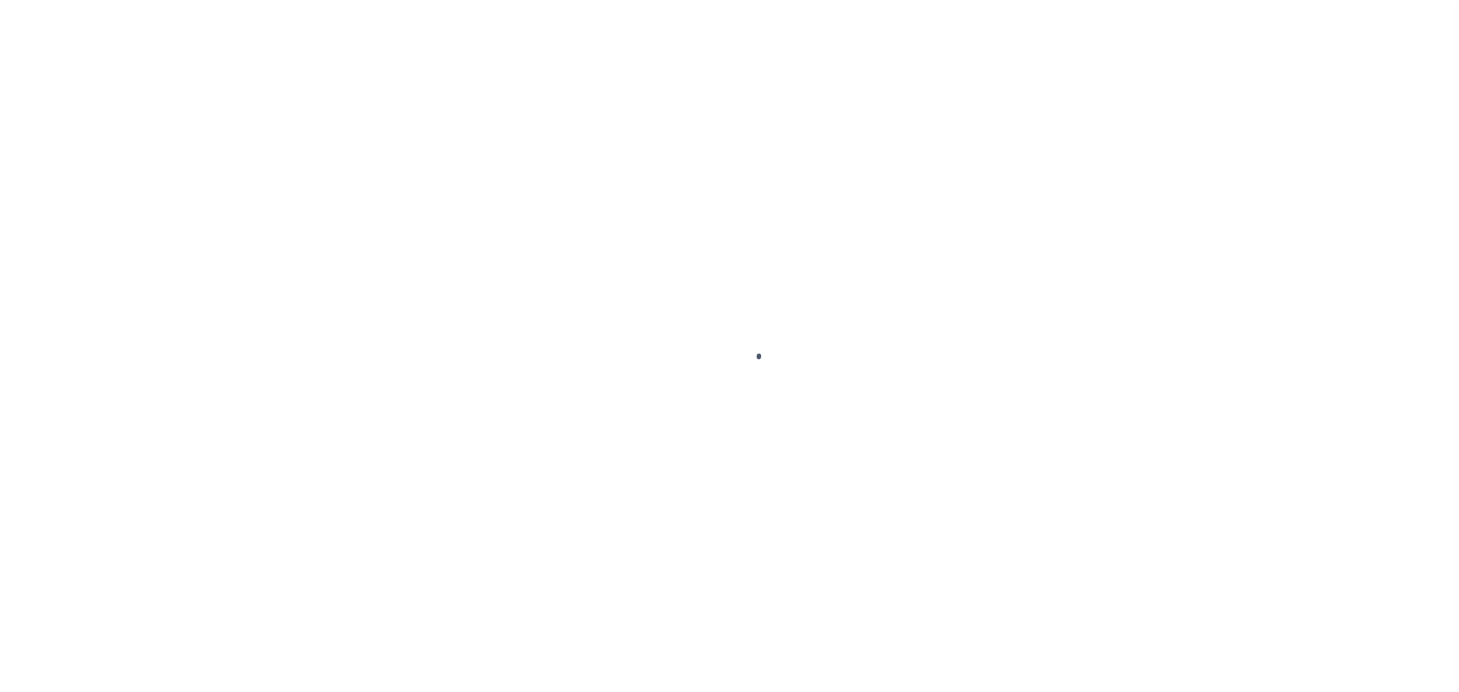
select select
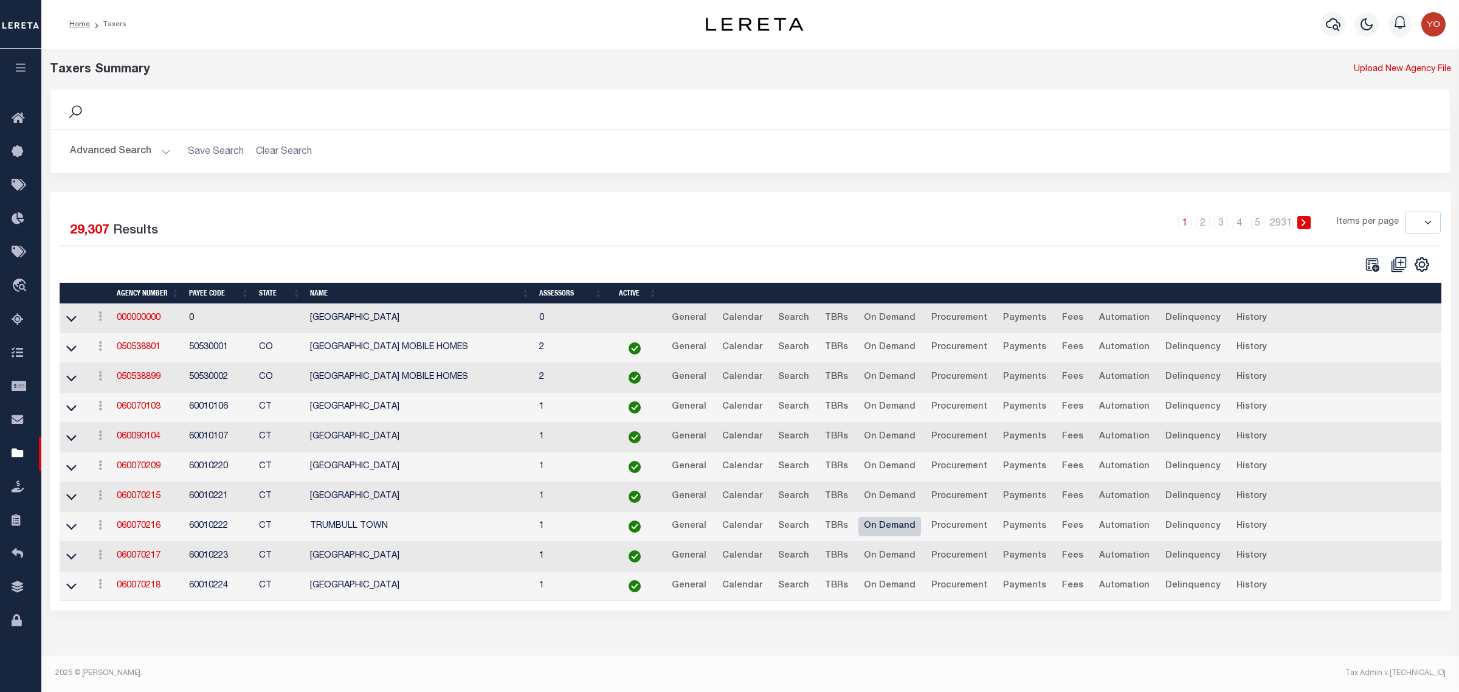
click at [885, 533] on link "On Demand" at bounding box center [890, 526] width 63 height 19
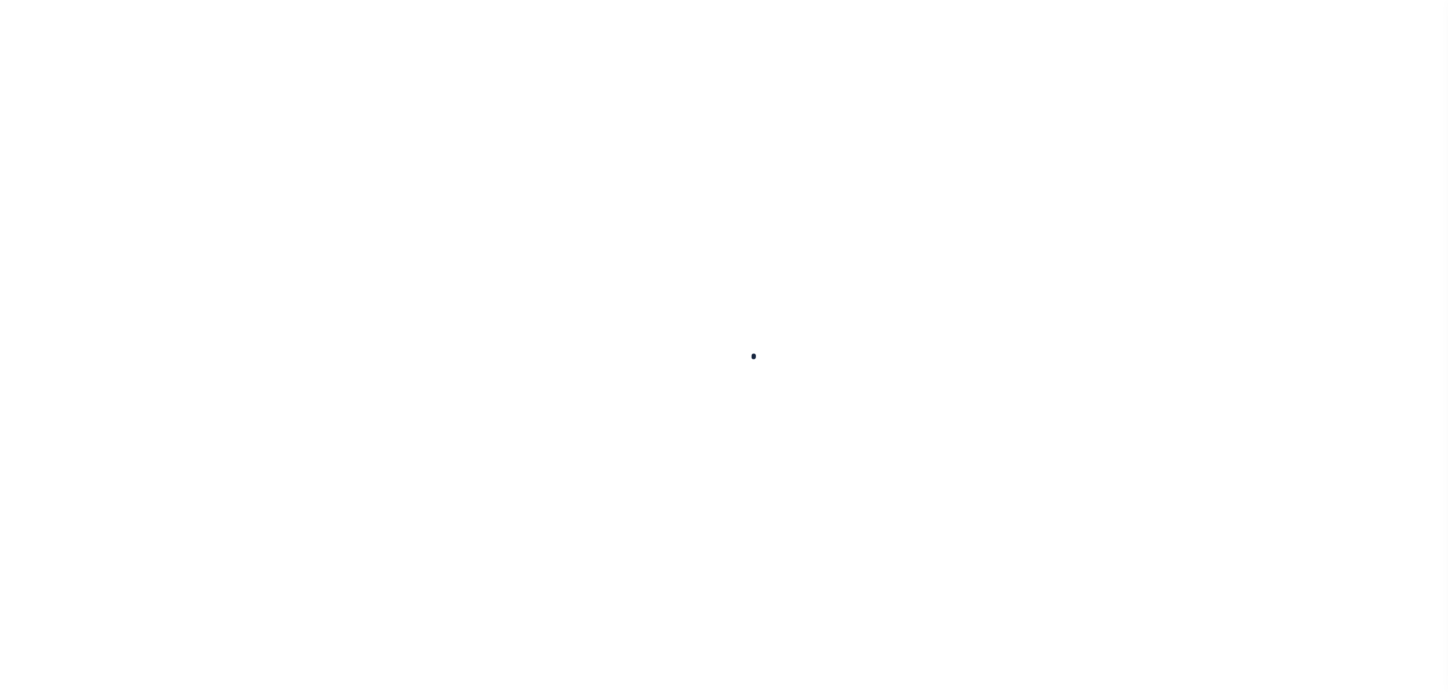
select select
select select "0"
select select
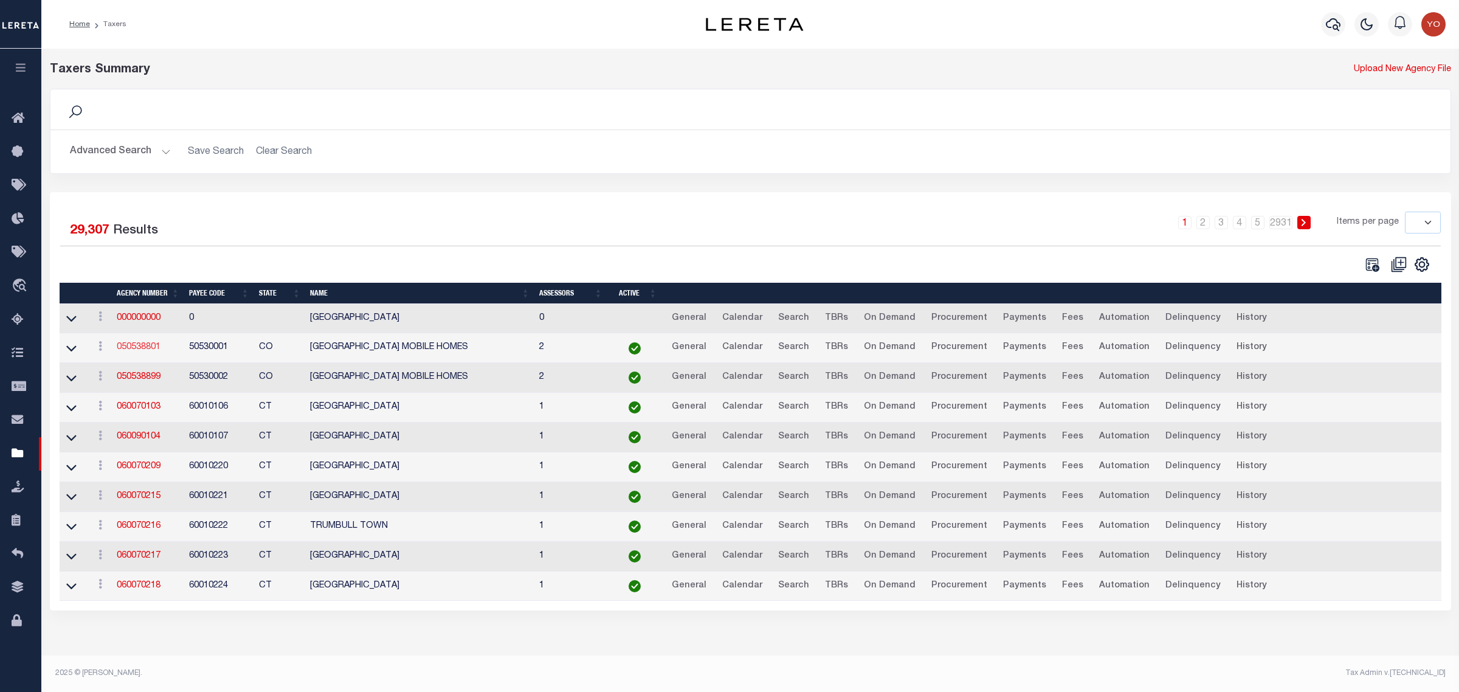
click at [141, 350] on link "050538801" at bounding box center [139, 347] width 44 height 9
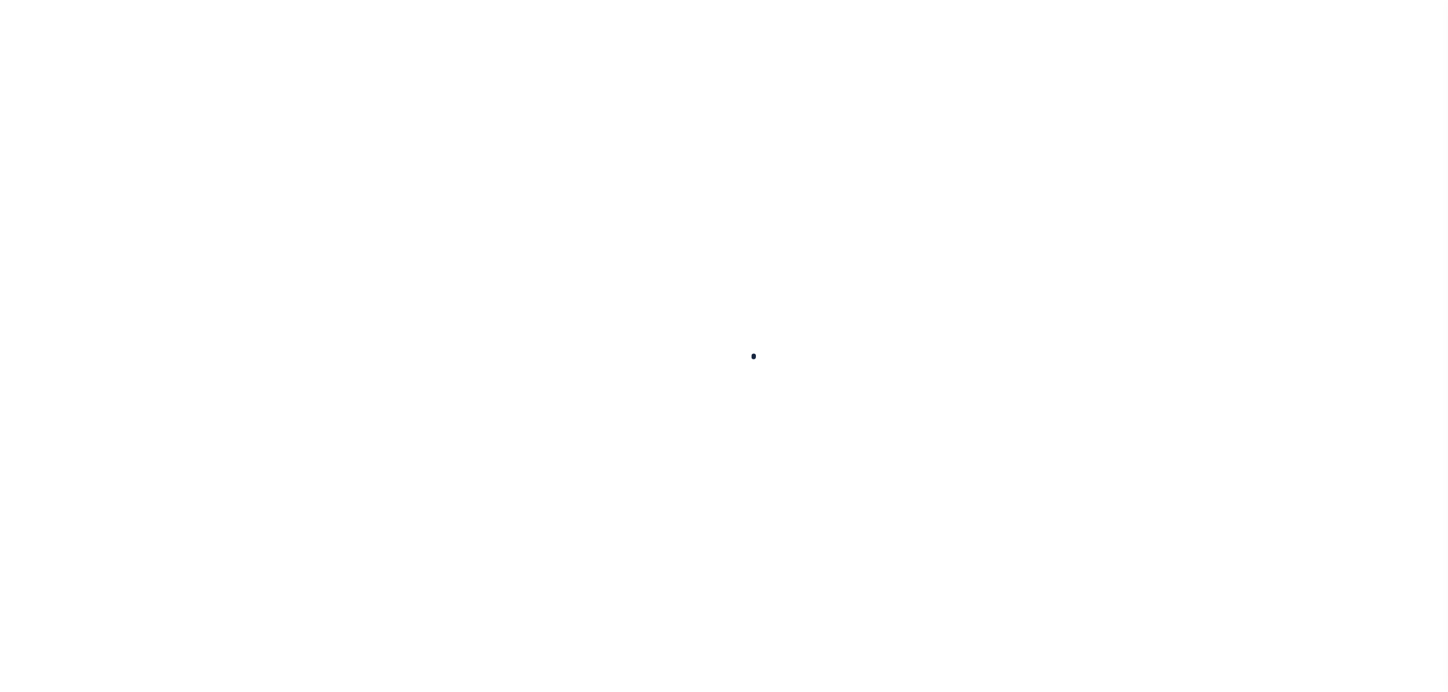
select select
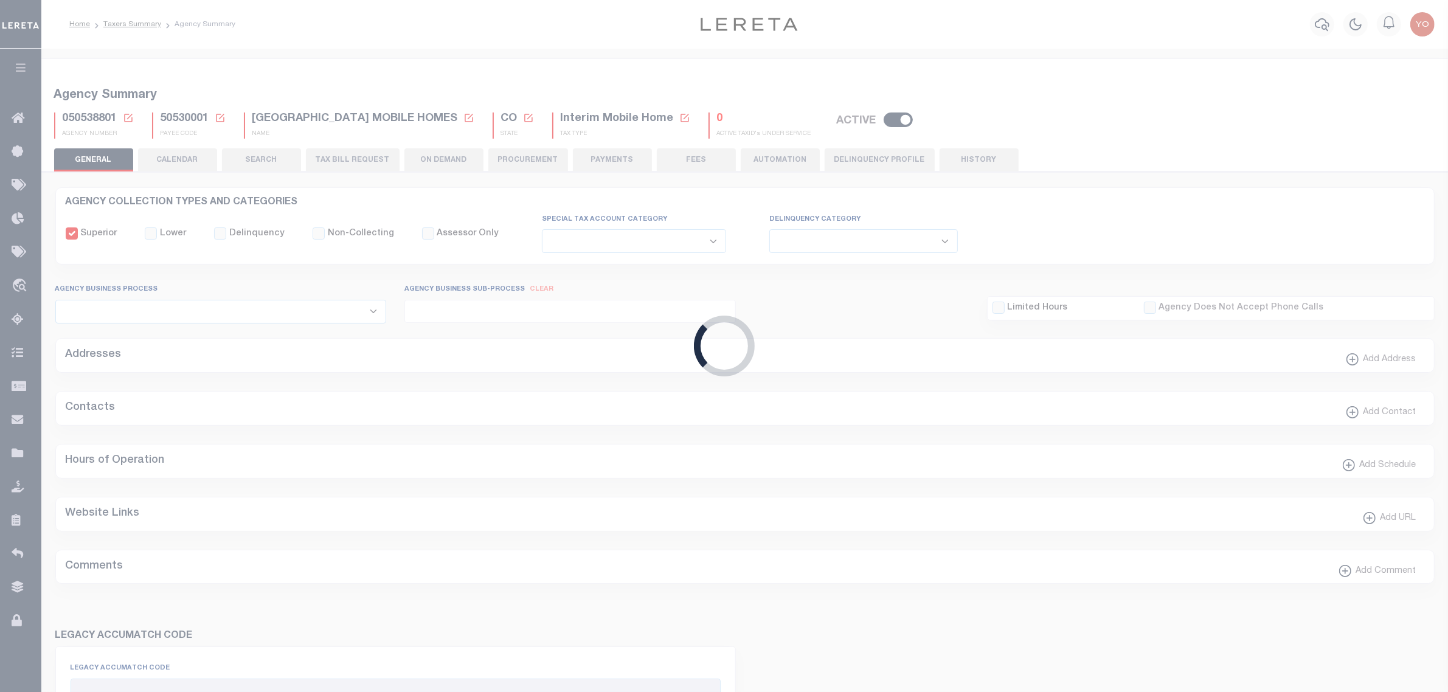
checkbox input "false"
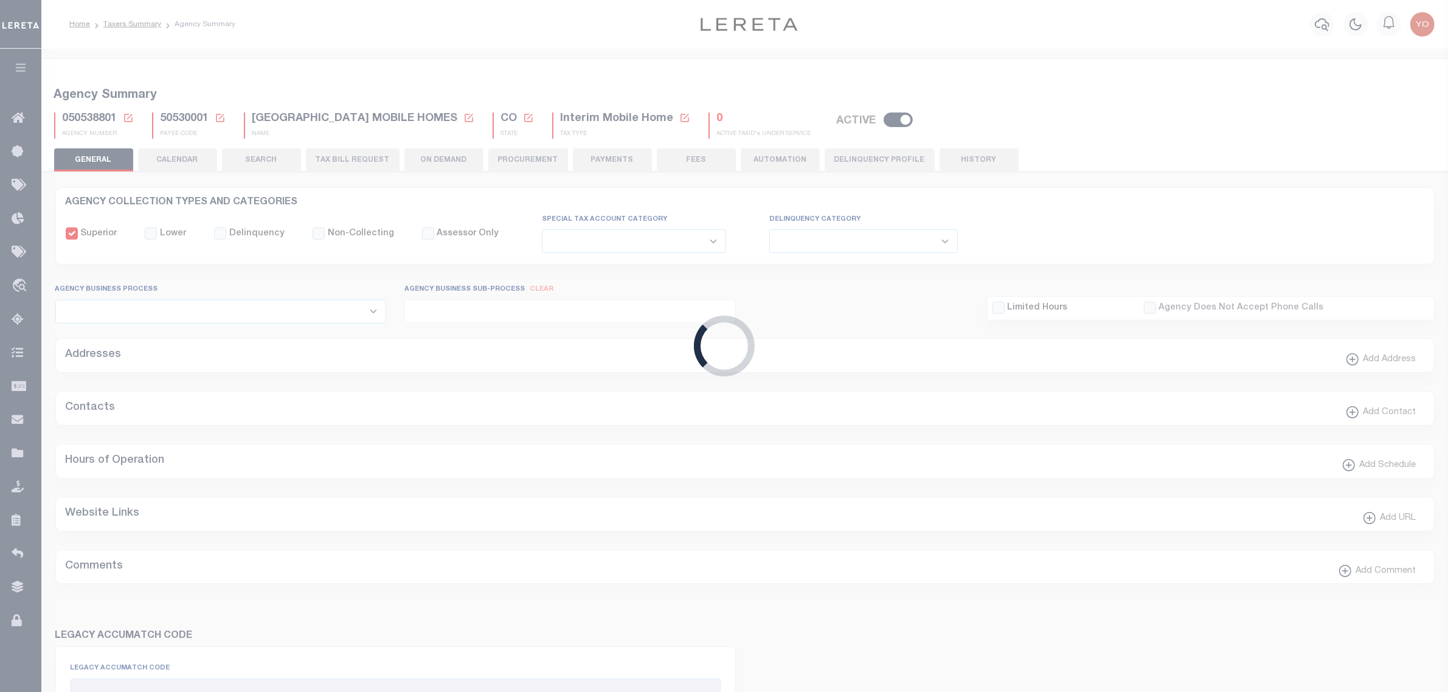
type input "810500000"
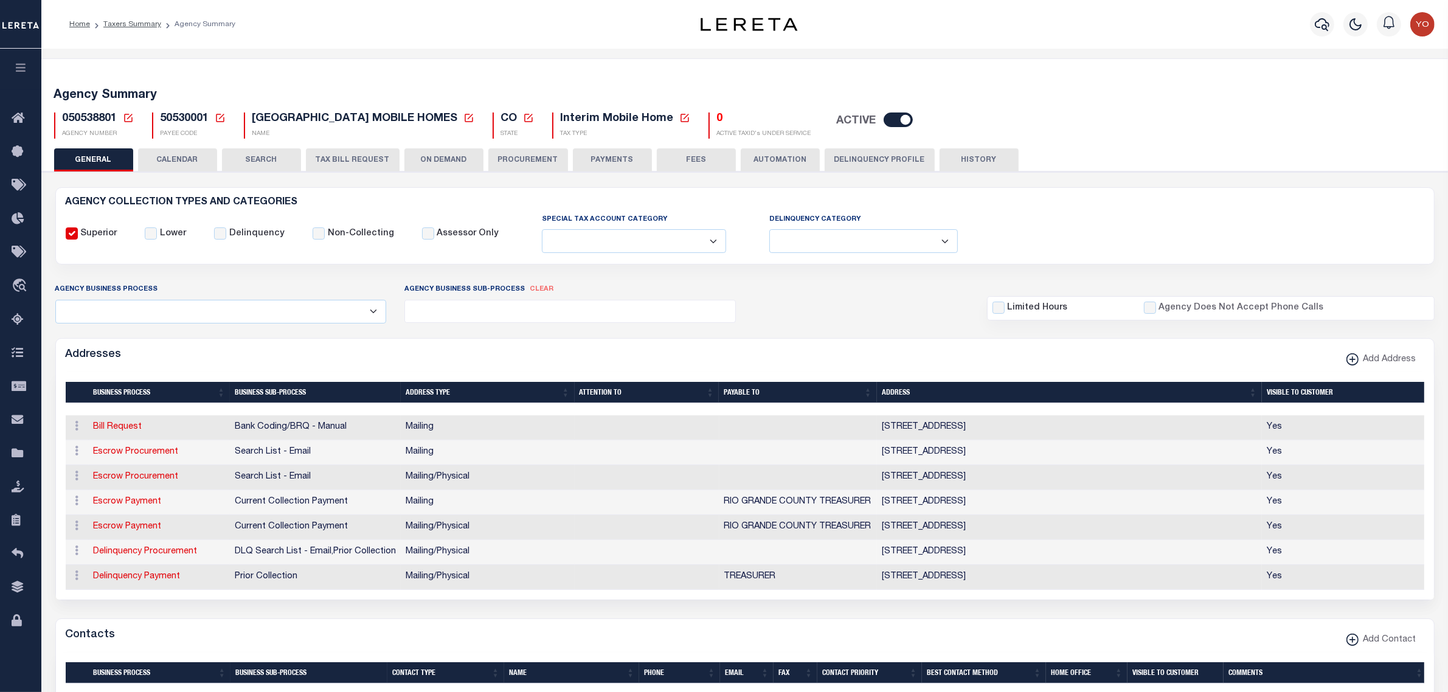
click at [437, 160] on button "ON DEMAND" at bounding box center [443, 159] width 79 height 23
select select "0"
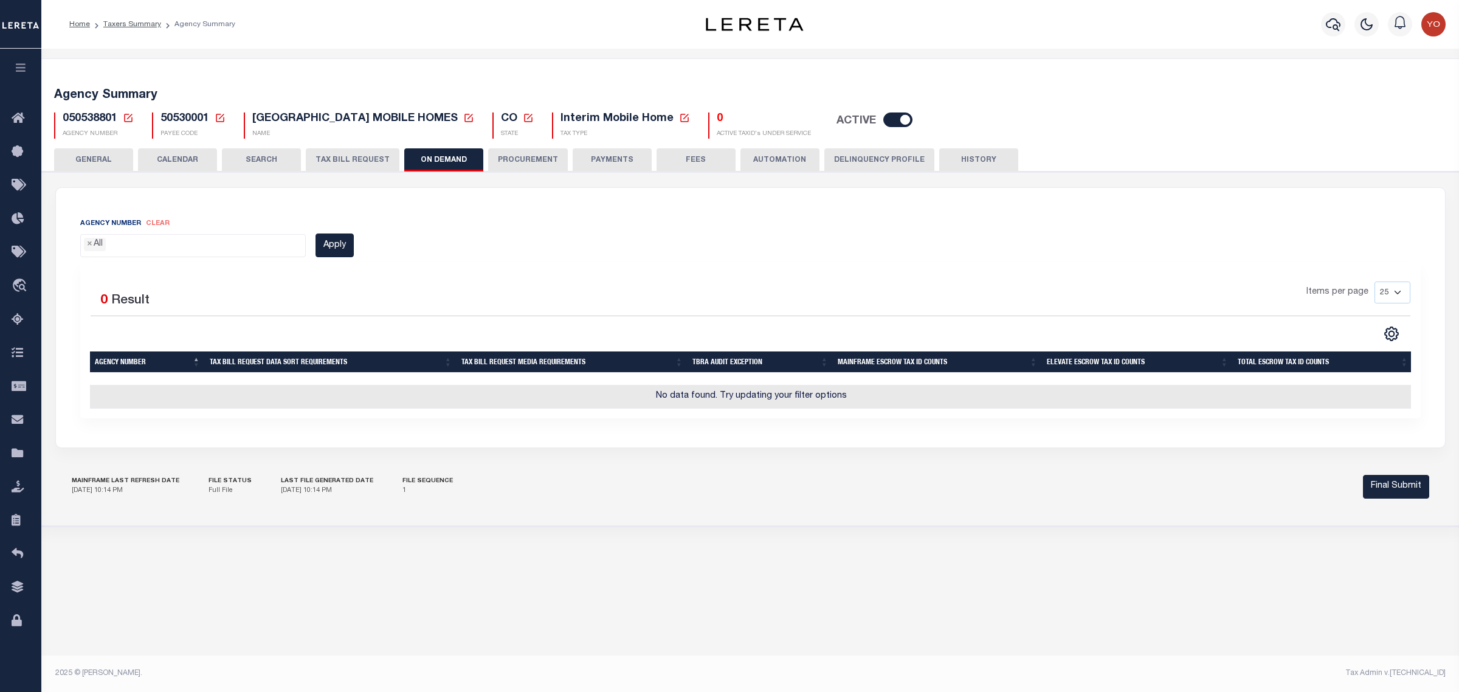
click at [254, 244] on ul "× All" at bounding box center [193, 243] width 225 height 16
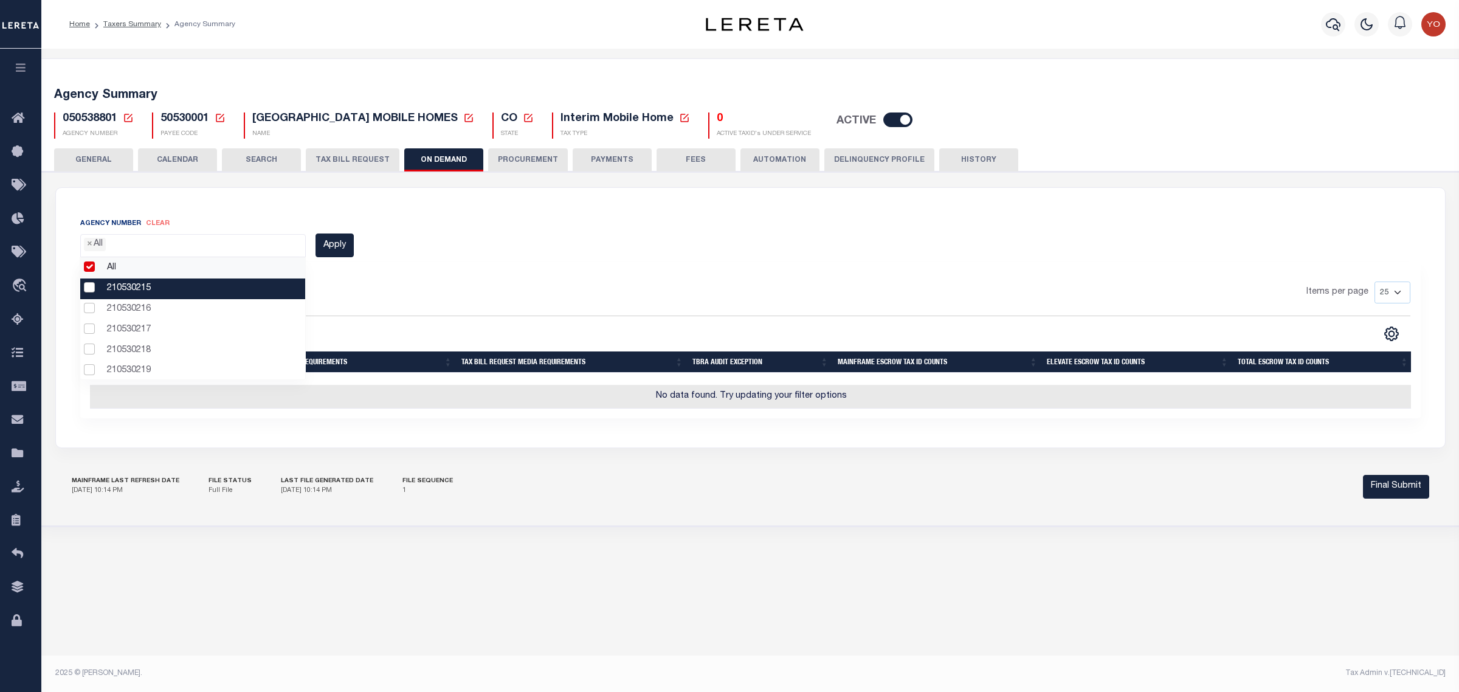
click at [88, 289] on li "210530215" at bounding box center [192, 289] width 225 height 21
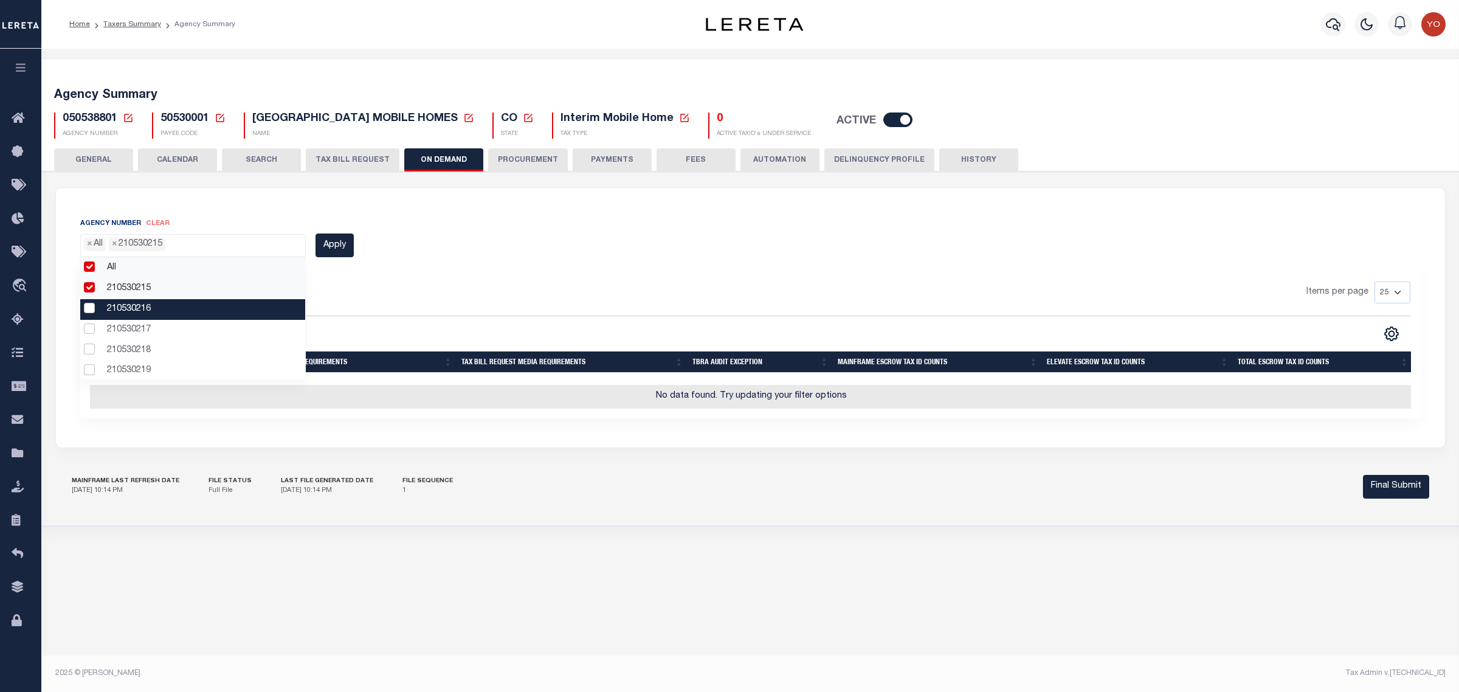
click at [89, 311] on li "210530216" at bounding box center [192, 309] width 225 height 21
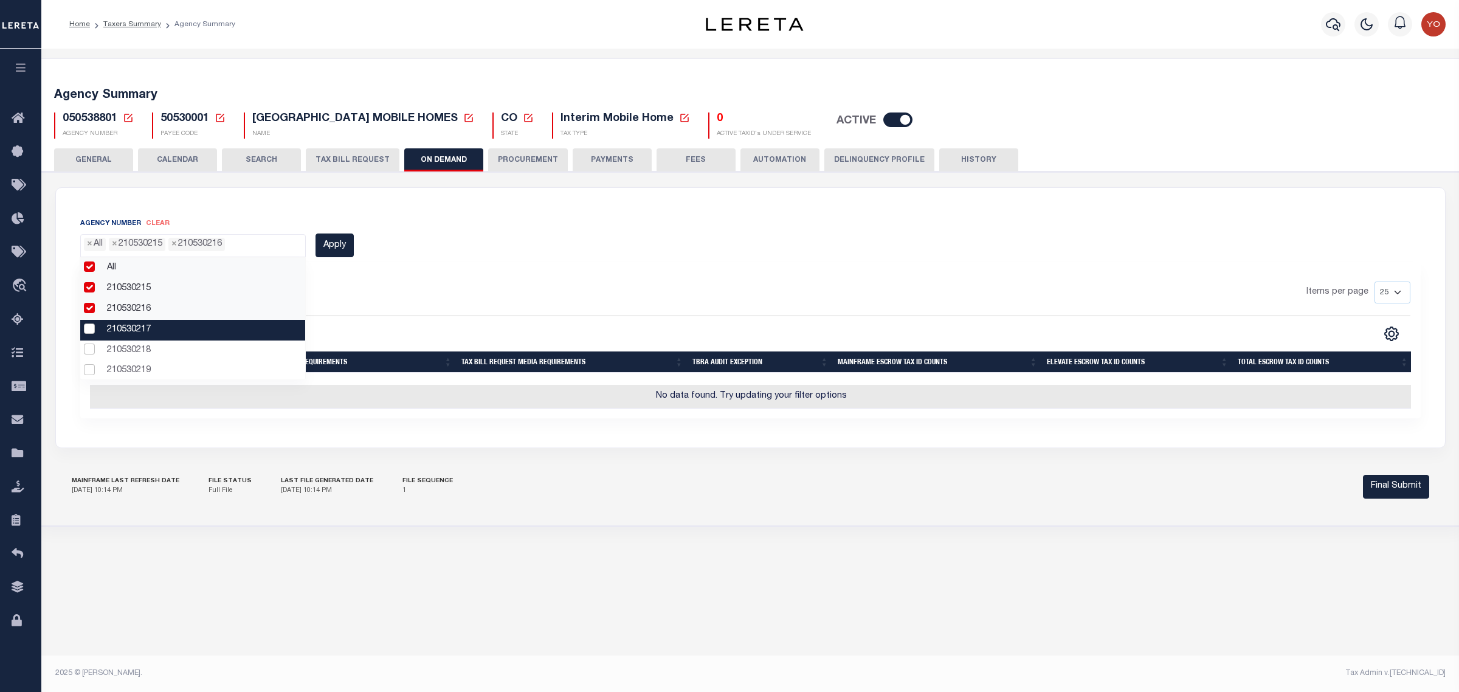
click at [89, 328] on li "210530217" at bounding box center [192, 330] width 225 height 21
click at [332, 246] on button "Apply" at bounding box center [335, 246] width 38 height 24
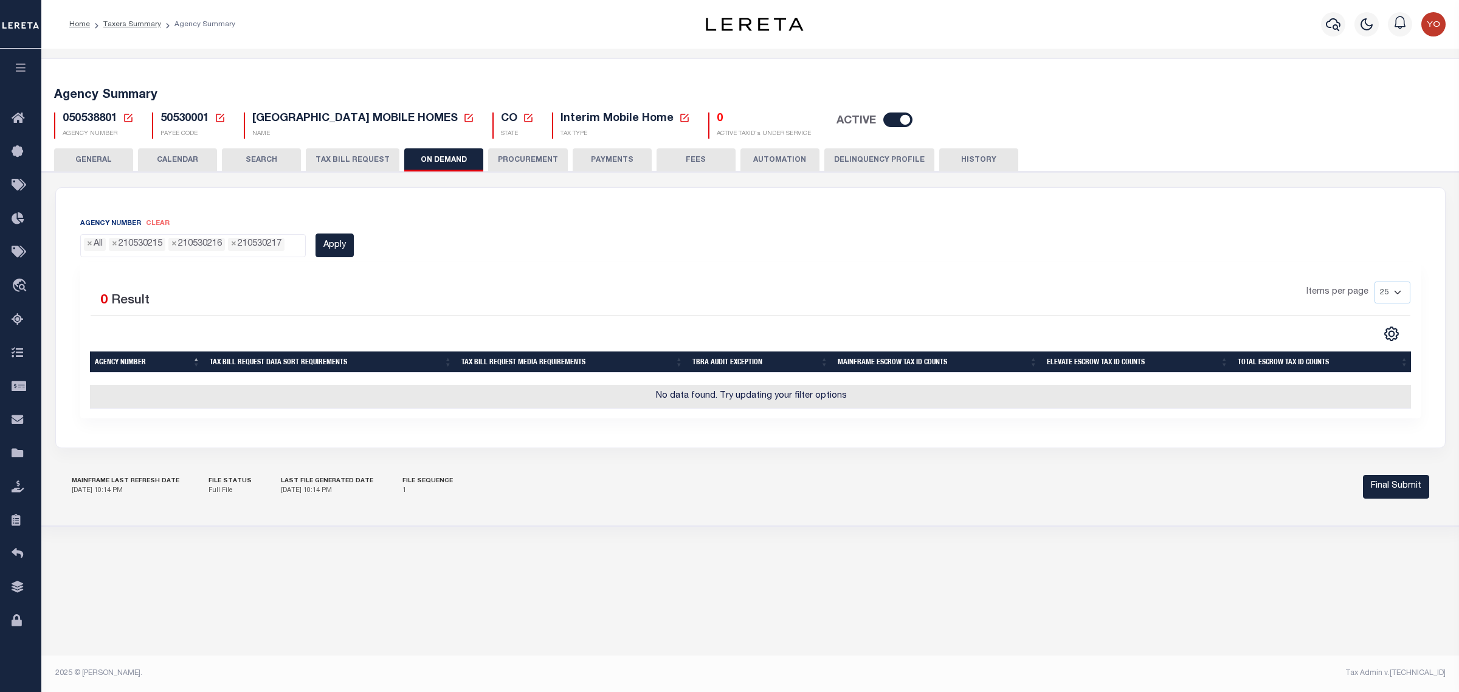
click at [158, 224] on span "clear" at bounding box center [158, 223] width 24 height 7
